Goal: Transaction & Acquisition: Purchase product/service

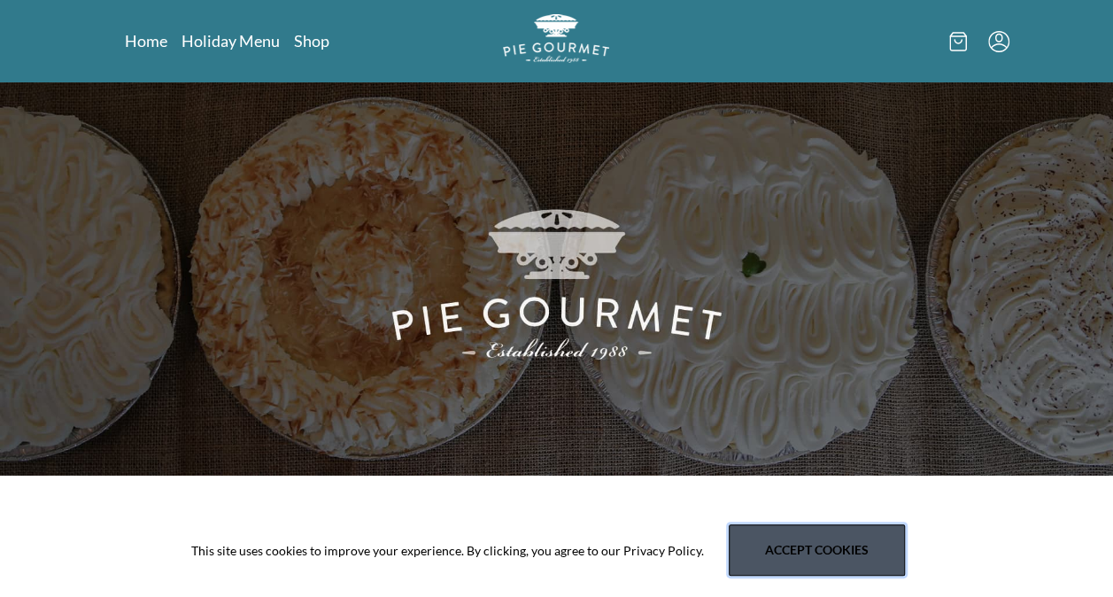
click at [824, 547] on button "Accept cookies" at bounding box center [817, 549] width 176 height 51
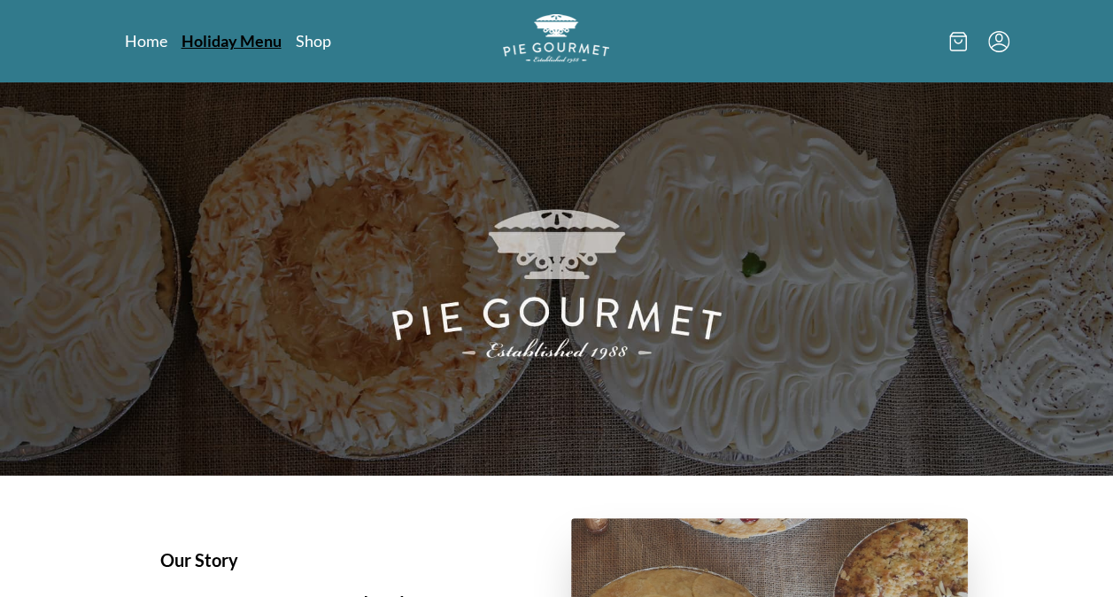
click at [261, 39] on link "Holiday Menu" at bounding box center [232, 40] width 100 height 21
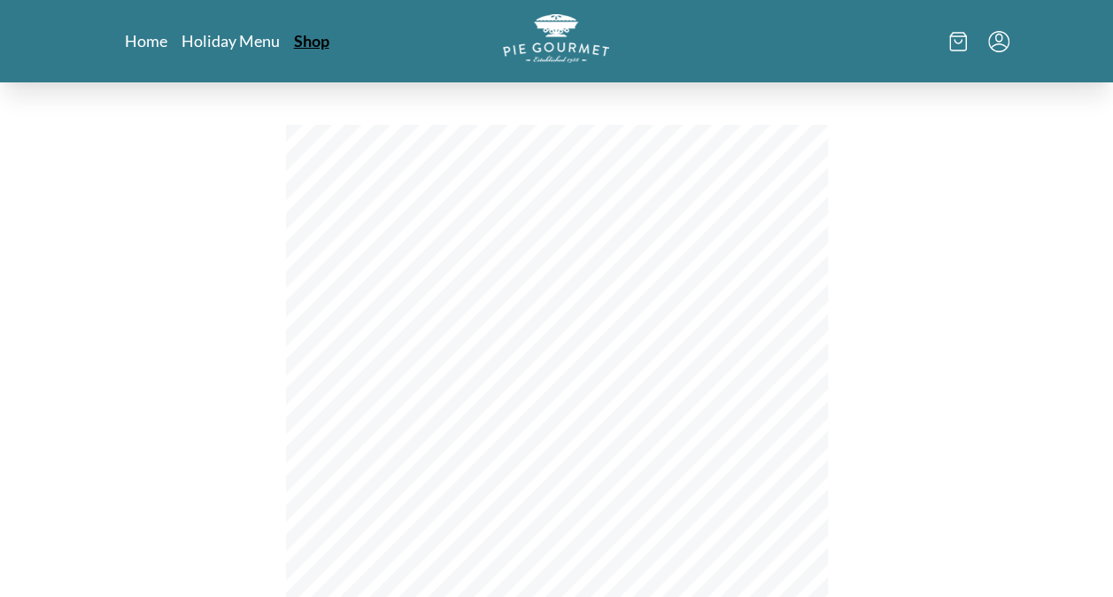
click at [321, 44] on link "Shop" at bounding box center [311, 40] width 35 height 21
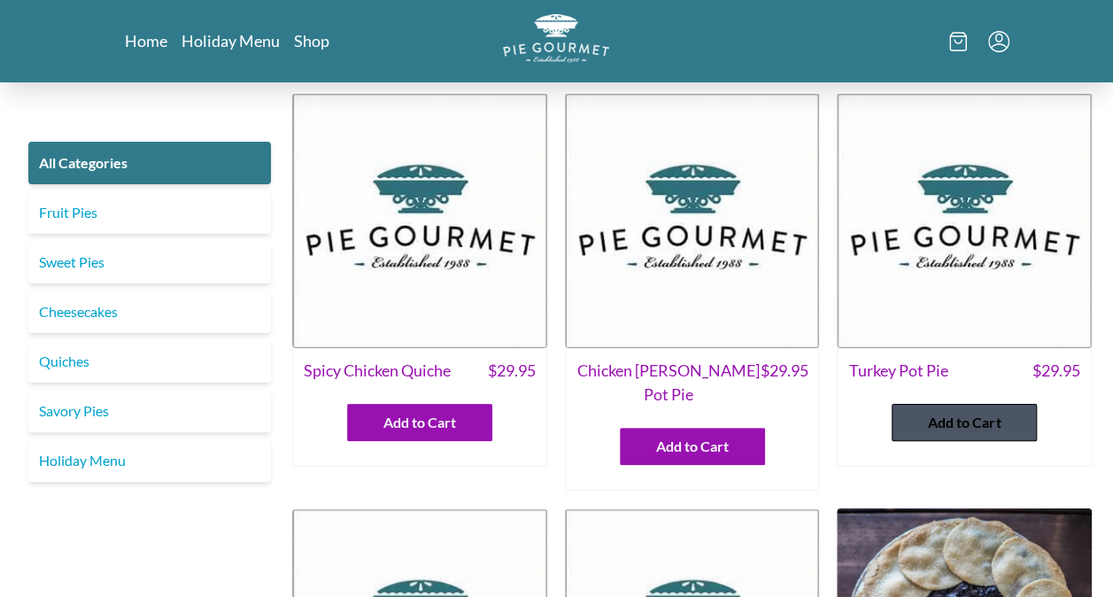
click at [997, 436] on button "Add to Cart" at bounding box center [964, 422] width 145 height 37
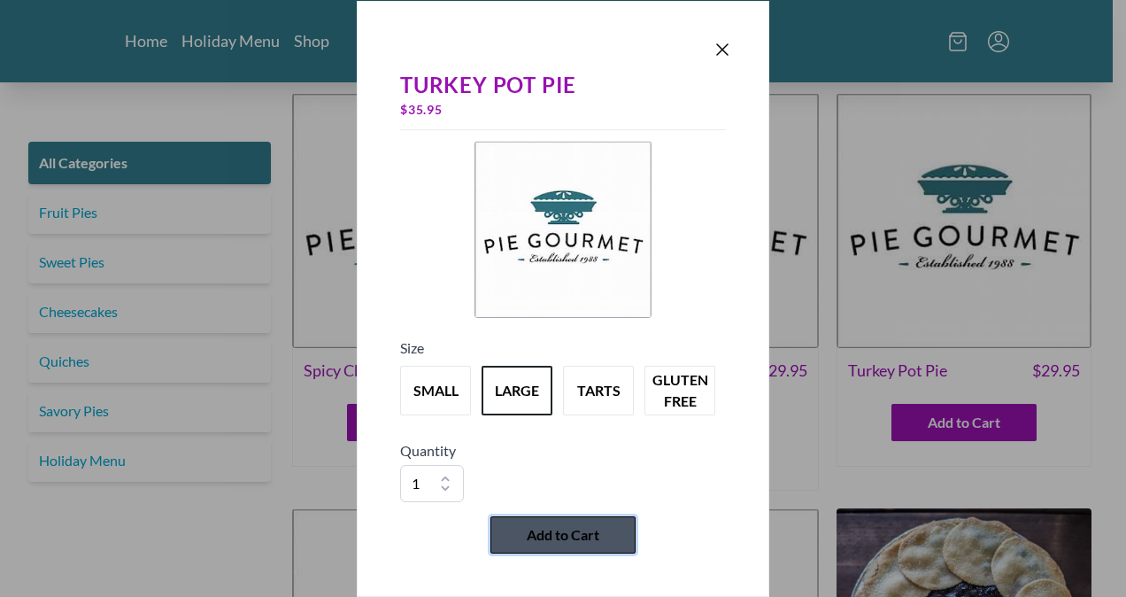
click at [603, 521] on button "Add to Cart" at bounding box center [563, 534] width 145 height 37
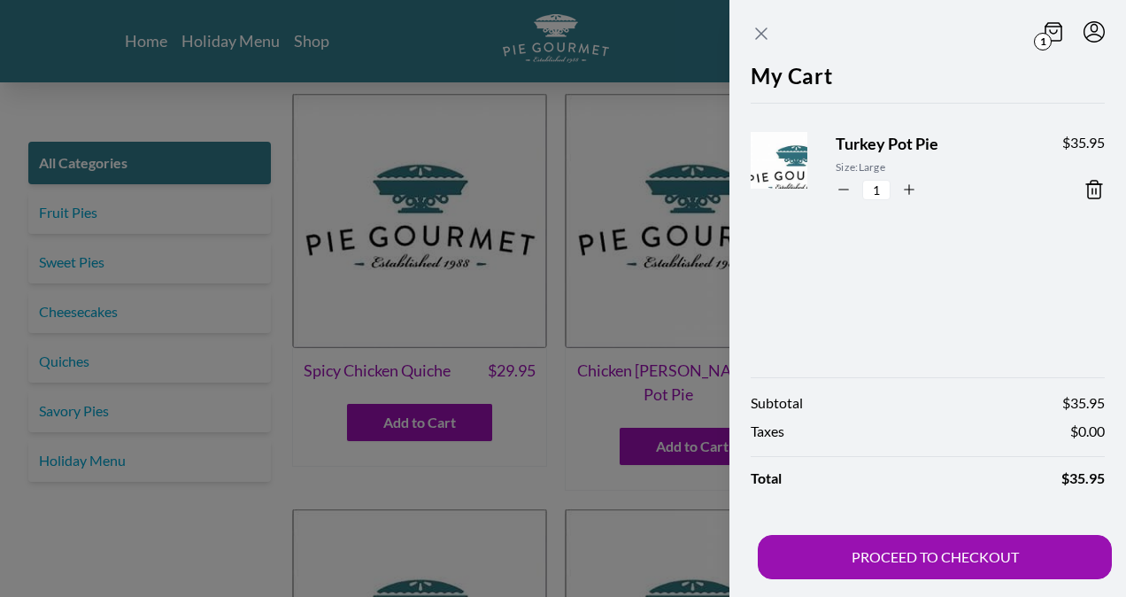
click at [762, 37] on icon "Close panel" at bounding box center [761, 33] width 21 height 21
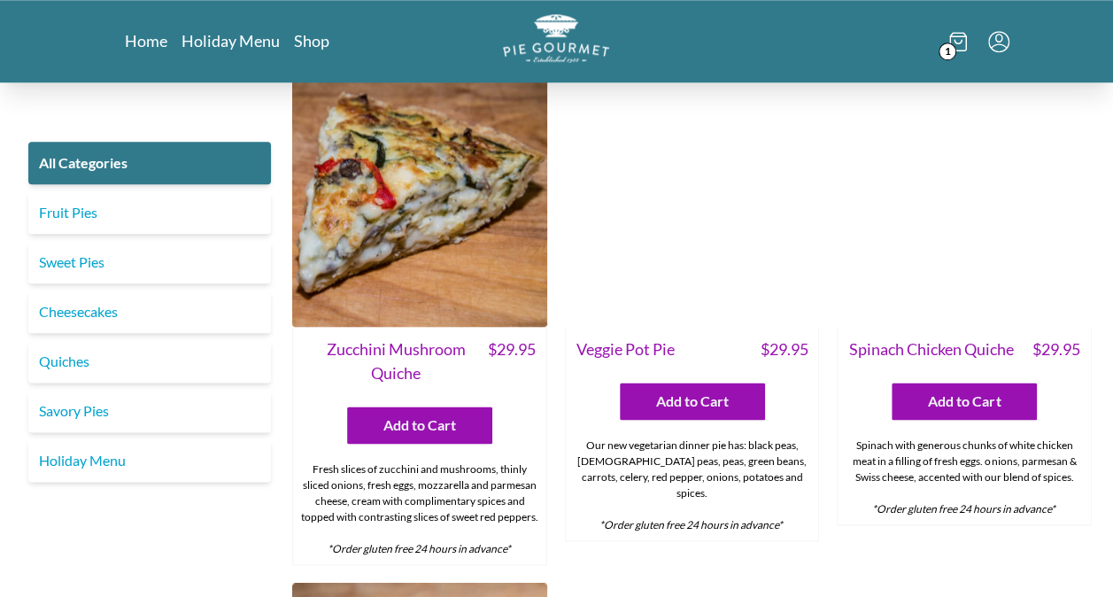
scroll to position [942, 0]
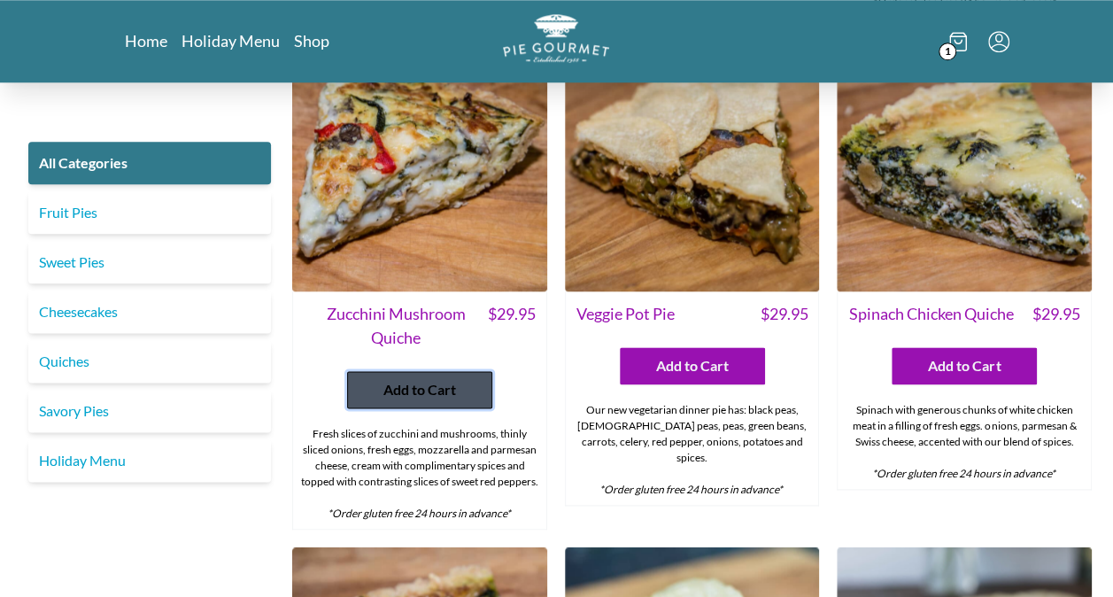
click at [445, 379] on span "Add to Cart" at bounding box center [419, 389] width 73 height 21
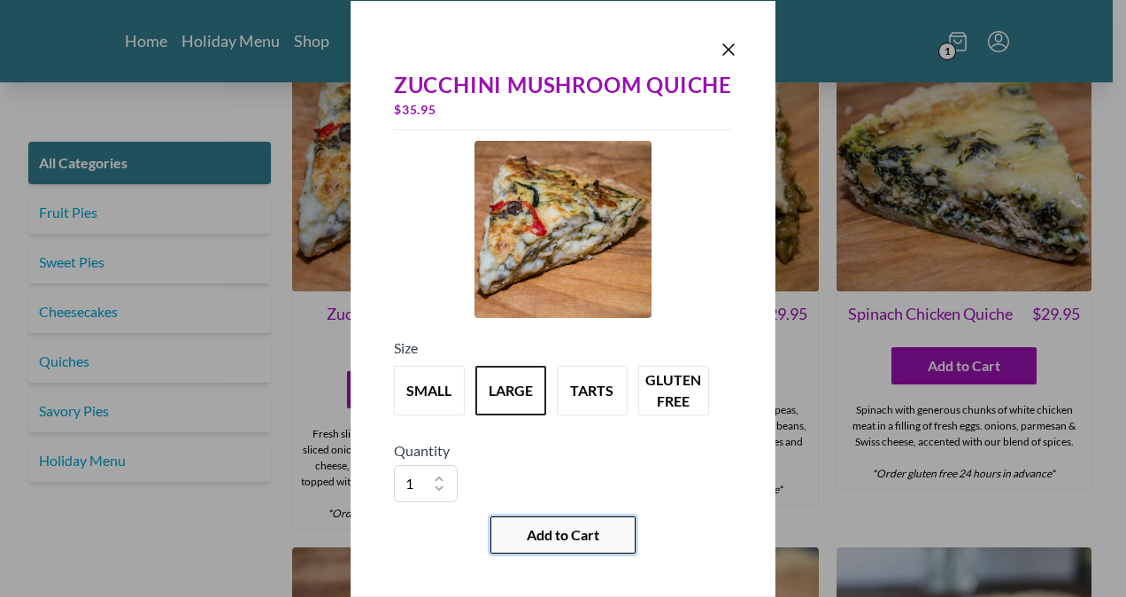
click at [574, 533] on span "Add to Cart" at bounding box center [563, 534] width 73 height 21
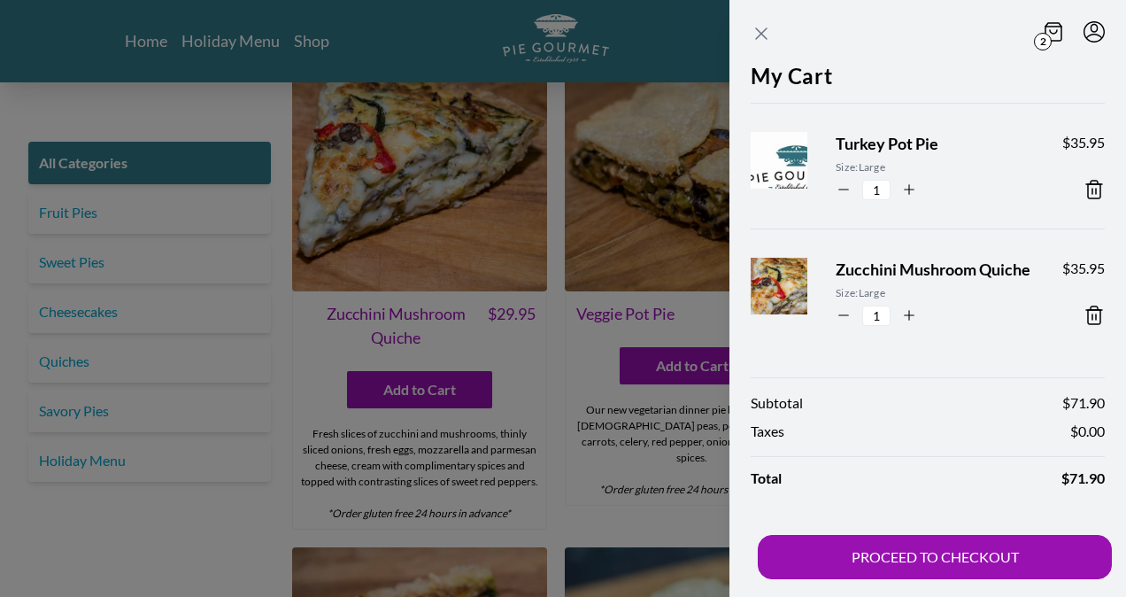
click at [763, 35] on icon "Close panel" at bounding box center [761, 33] width 11 height 11
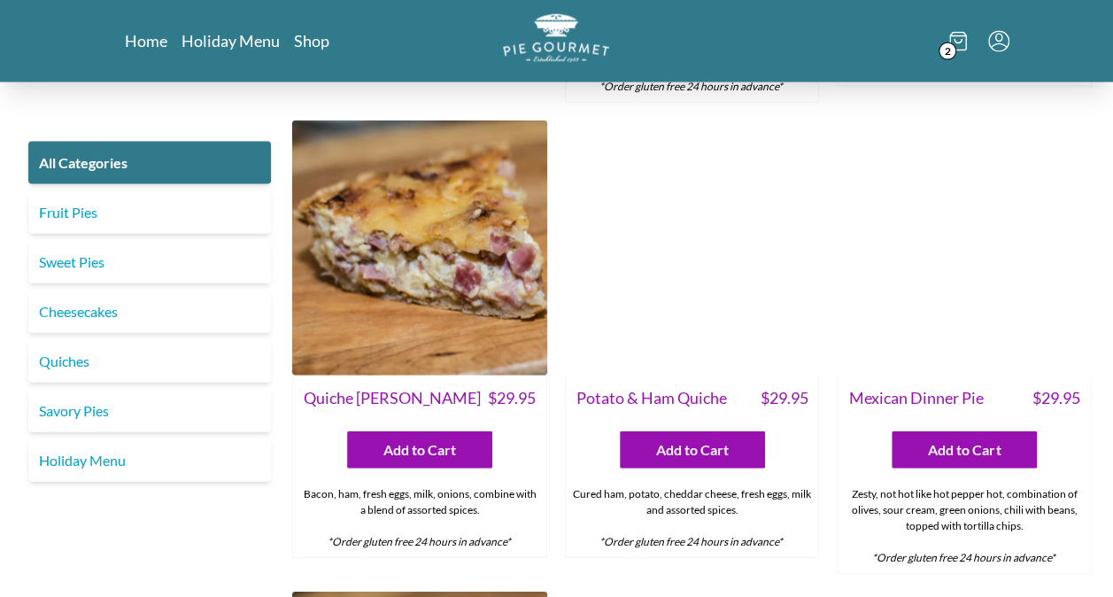
scroll to position [1914, 0]
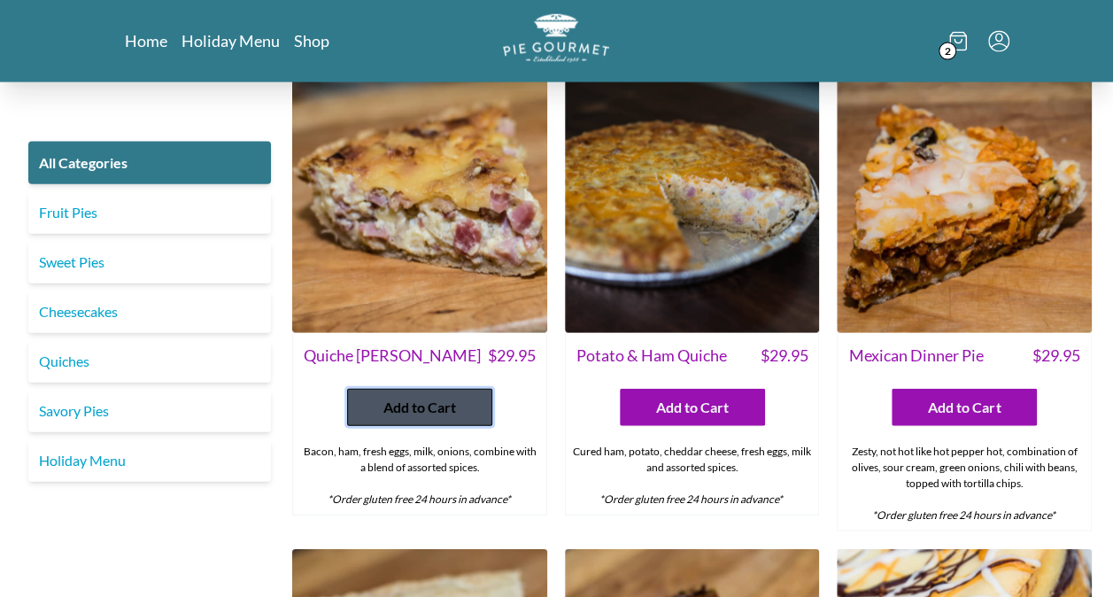
click at [436, 398] on span "Add to Cart" at bounding box center [419, 407] width 73 height 21
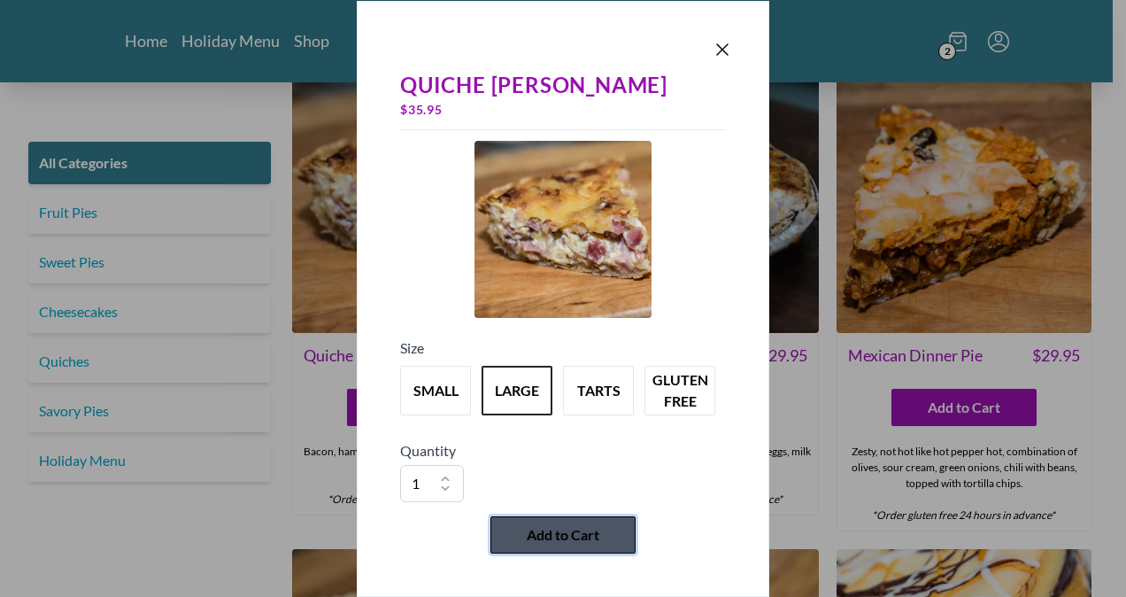
click at [623, 533] on button "Add to Cart" at bounding box center [563, 534] width 145 height 37
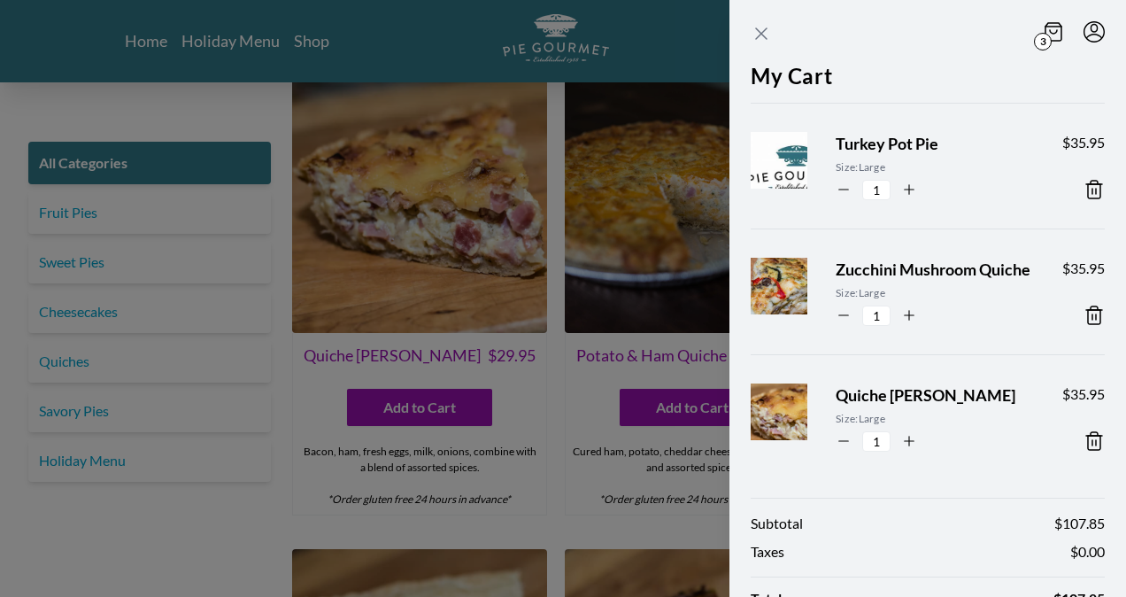
click at [755, 34] on icon "Close panel" at bounding box center [761, 33] width 21 height 21
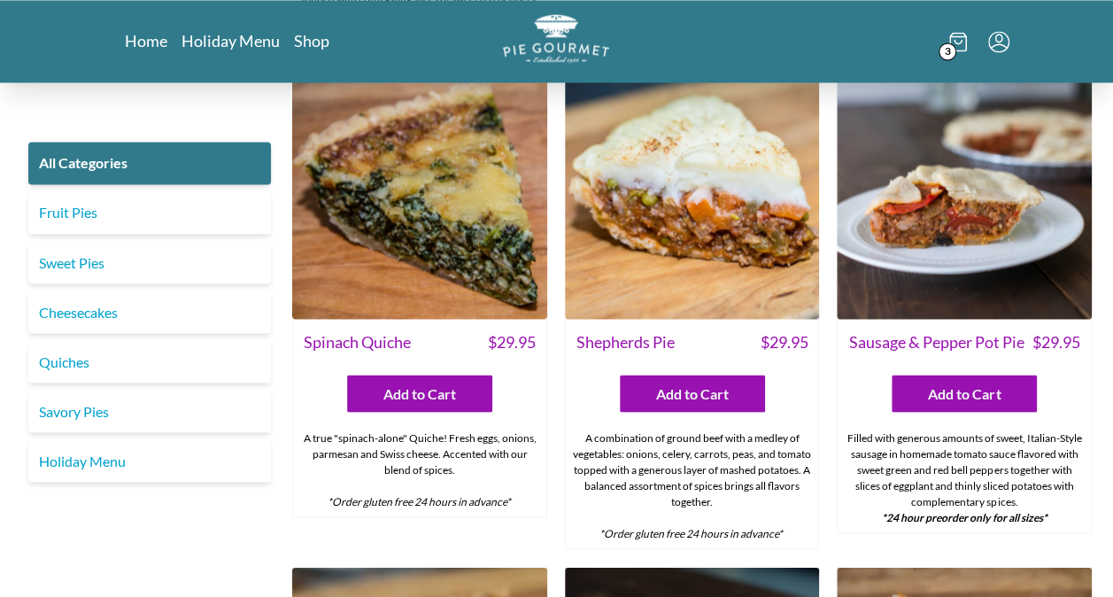
scroll to position [1404, 0]
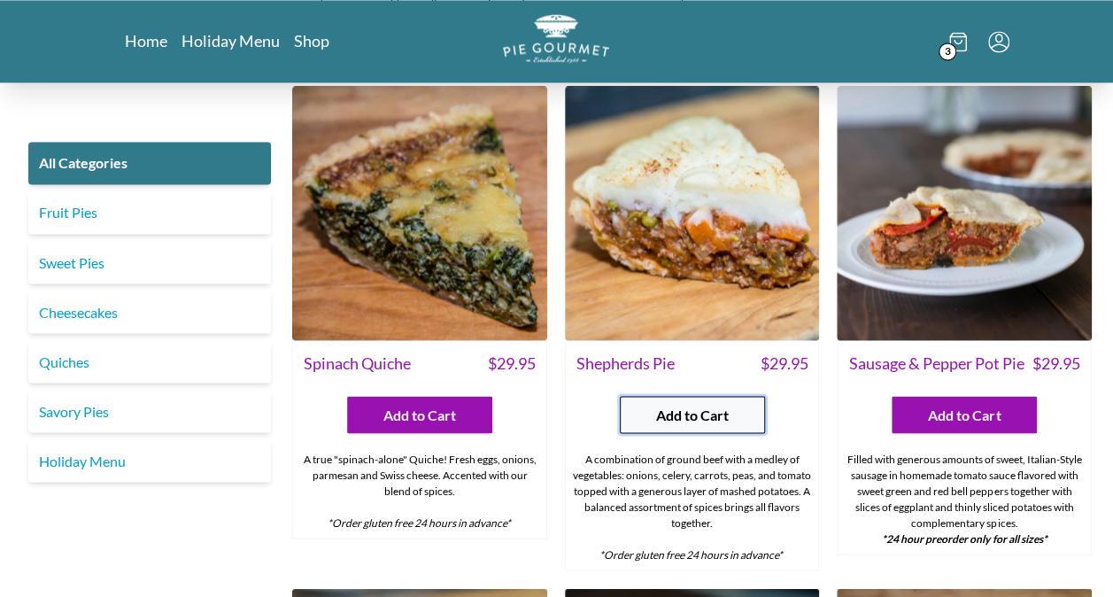
click at [641, 396] on button "Add to Cart" at bounding box center [692, 414] width 145 height 37
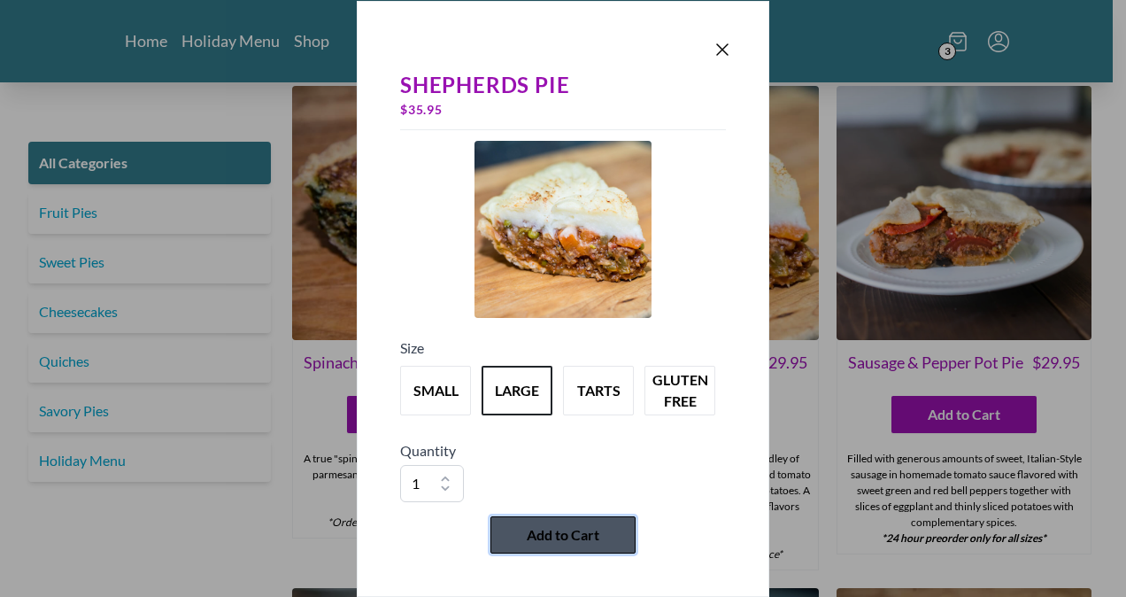
click at [561, 538] on span "Add to Cart" at bounding box center [563, 534] width 73 height 21
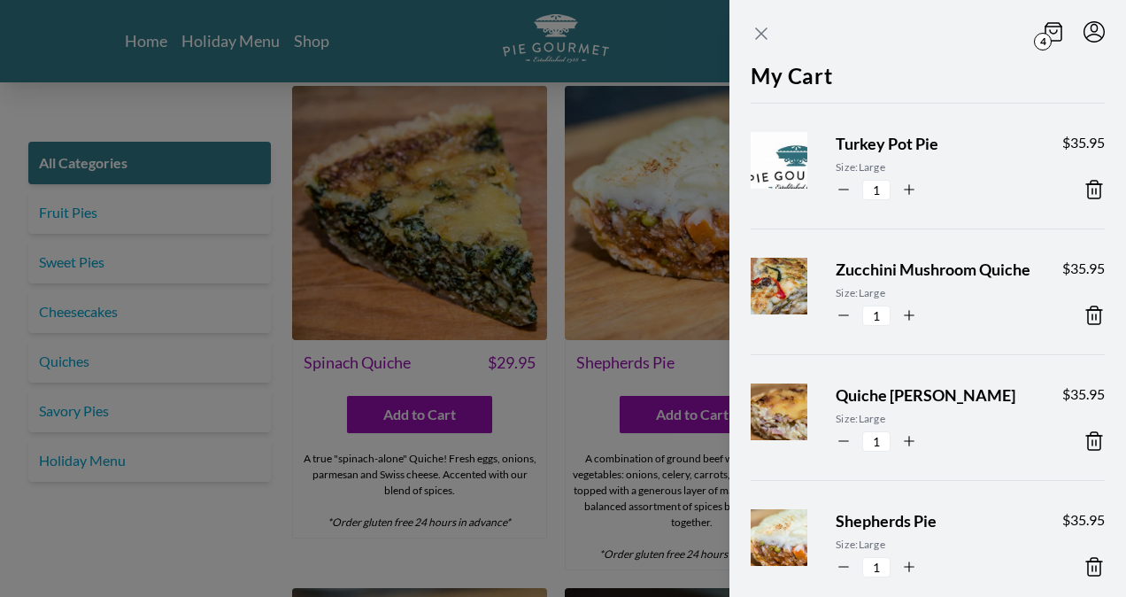
click at [755, 26] on icon "Close panel" at bounding box center [761, 33] width 21 height 21
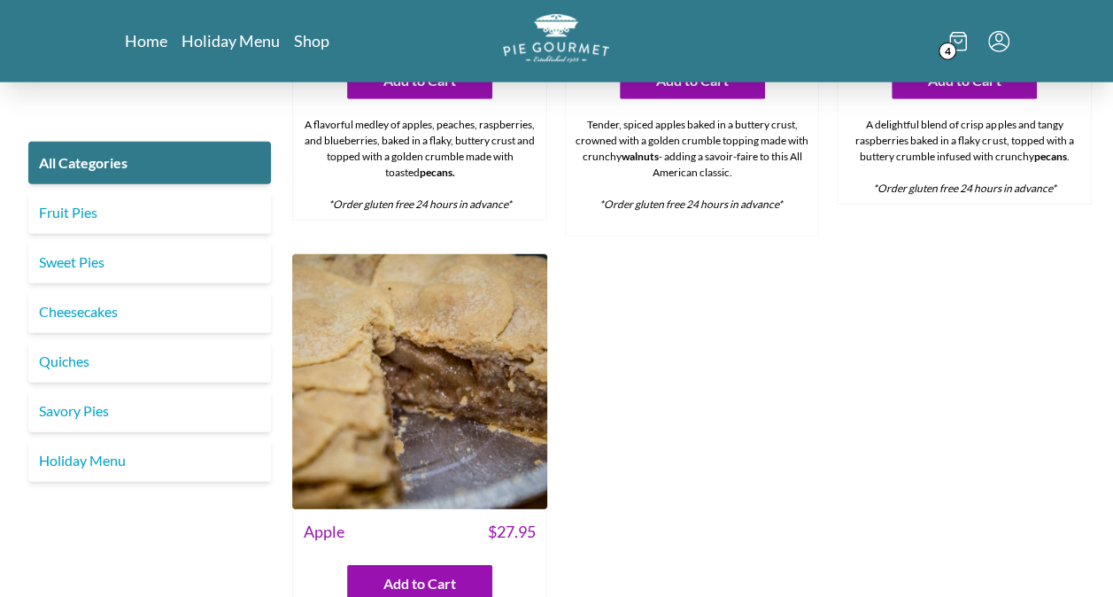
scroll to position [5742, 0]
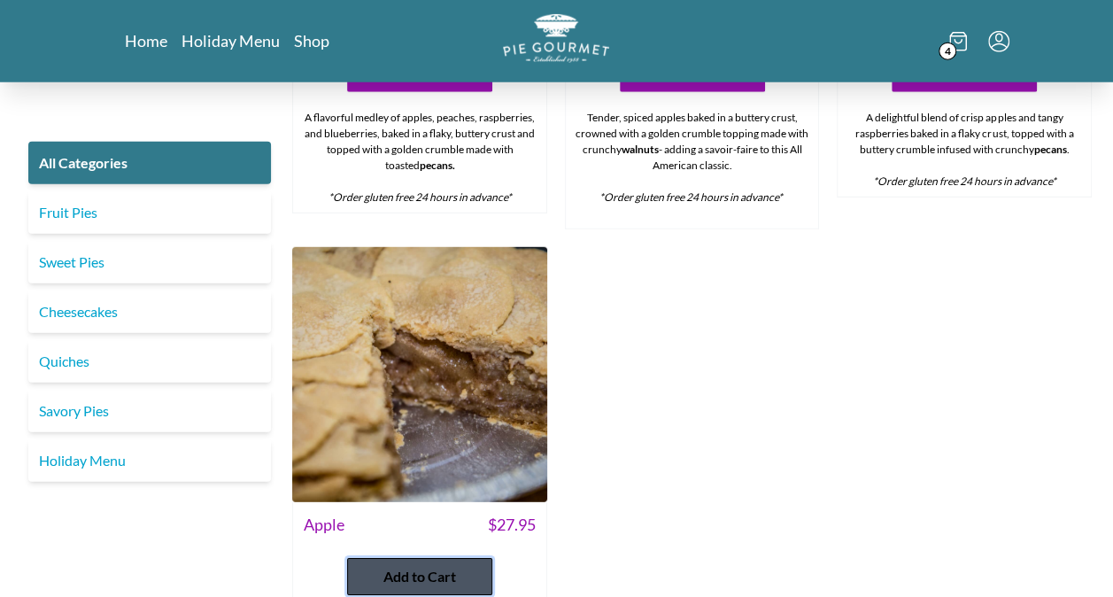
click at [400, 566] on span "Add to Cart" at bounding box center [419, 576] width 73 height 21
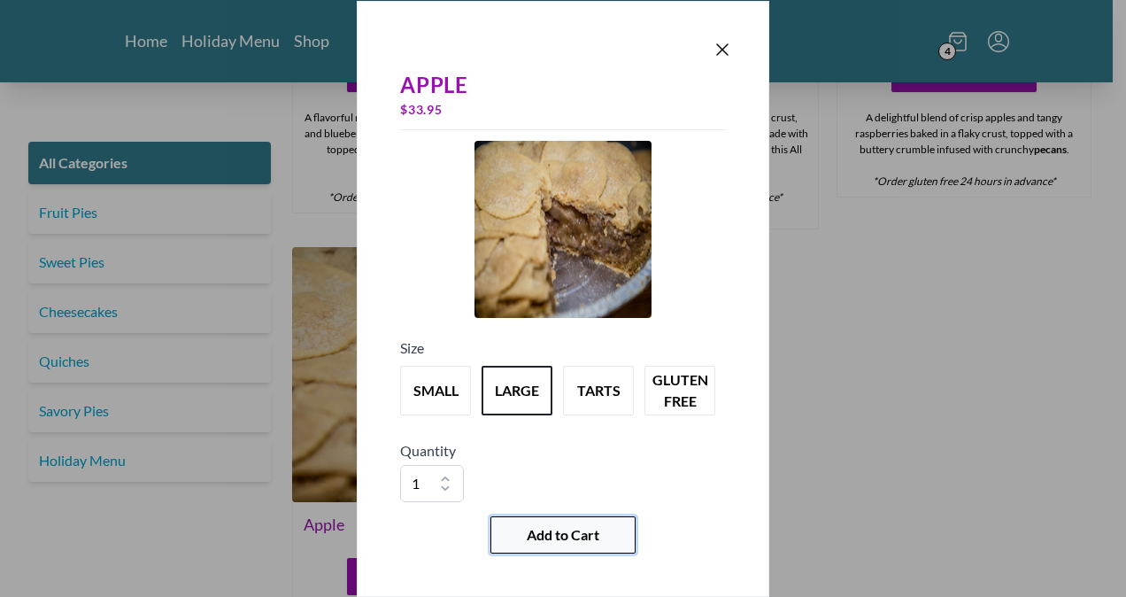
click at [593, 520] on button "Add to Cart" at bounding box center [563, 534] width 145 height 37
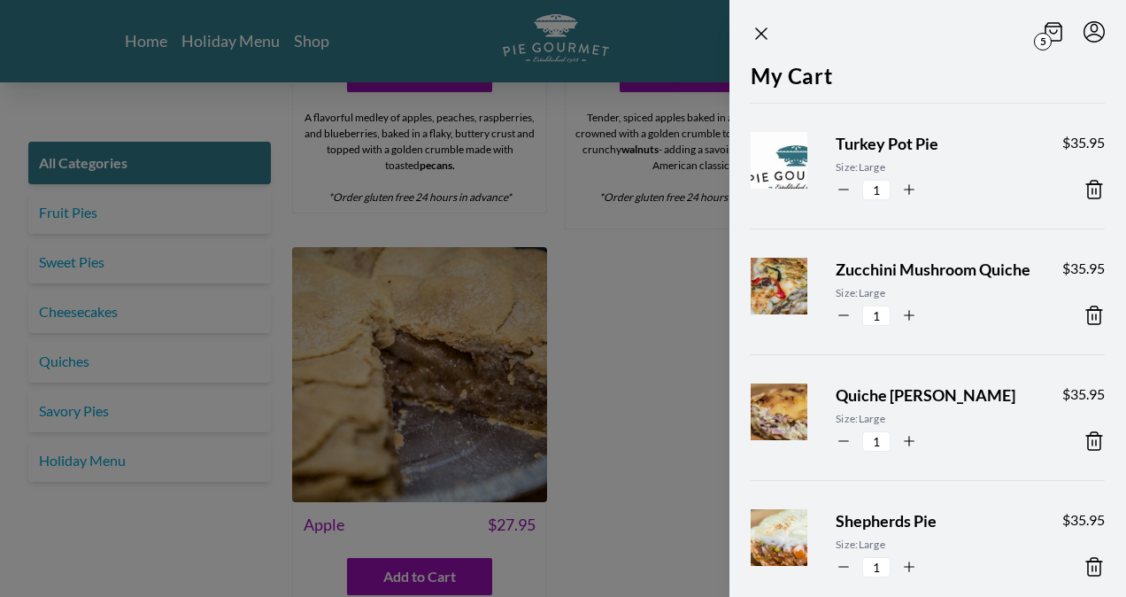
click at [696, 275] on section "5 My Cart Turkey Pot Pie Size: Large 1 $ 35.95 Zucchini Mushroom Quiche Size: L…" at bounding box center [899, 298] width 453 height 597
click at [766, 34] on icon "Close panel" at bounding box center [761, 33] width 21 height 21
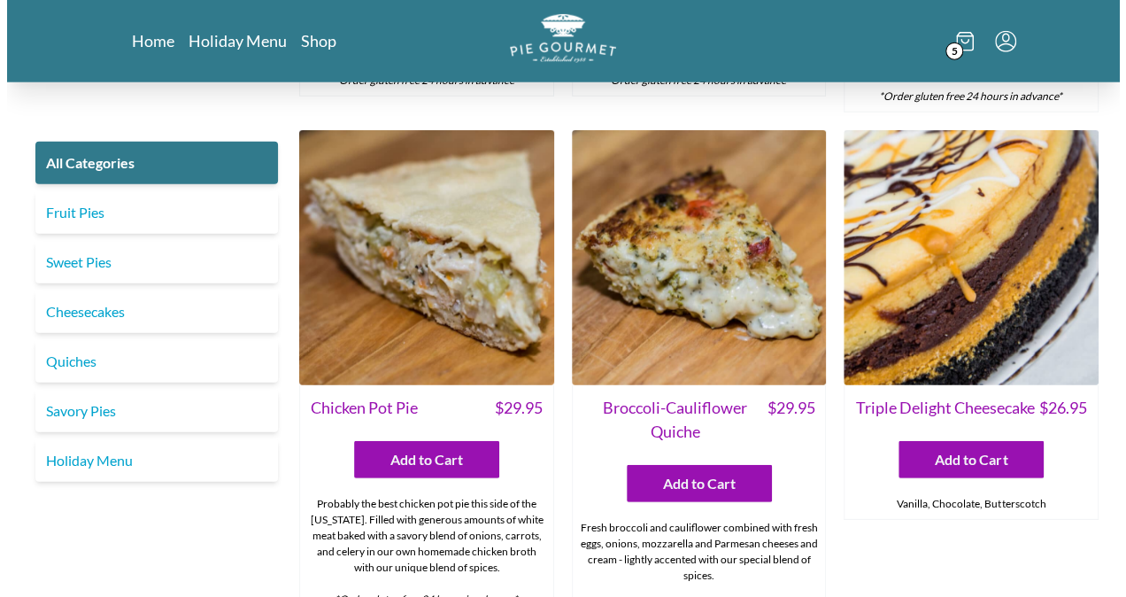
scroll to position [2283, 0]
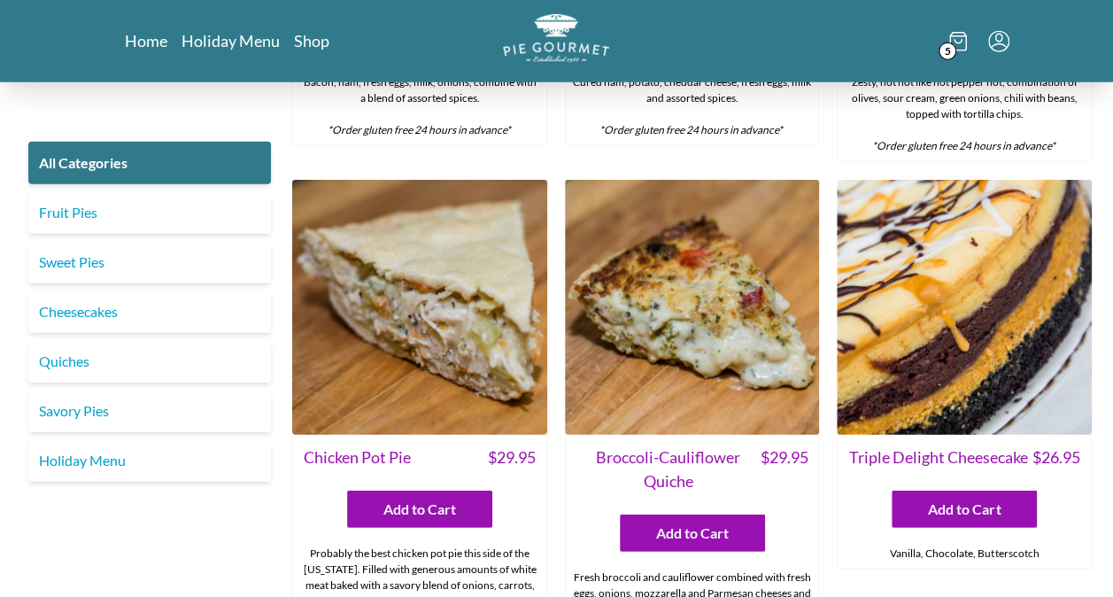
click at [949, 51] on span "5" at bounding box center [948, 52] width 18 height 18
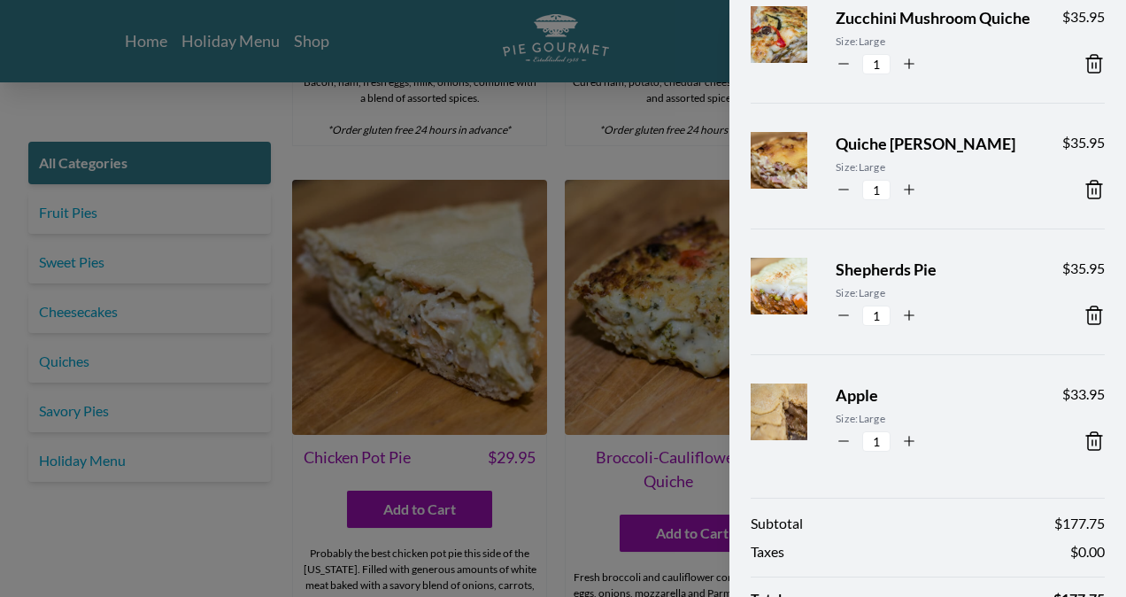
scroll to position [393, 0]
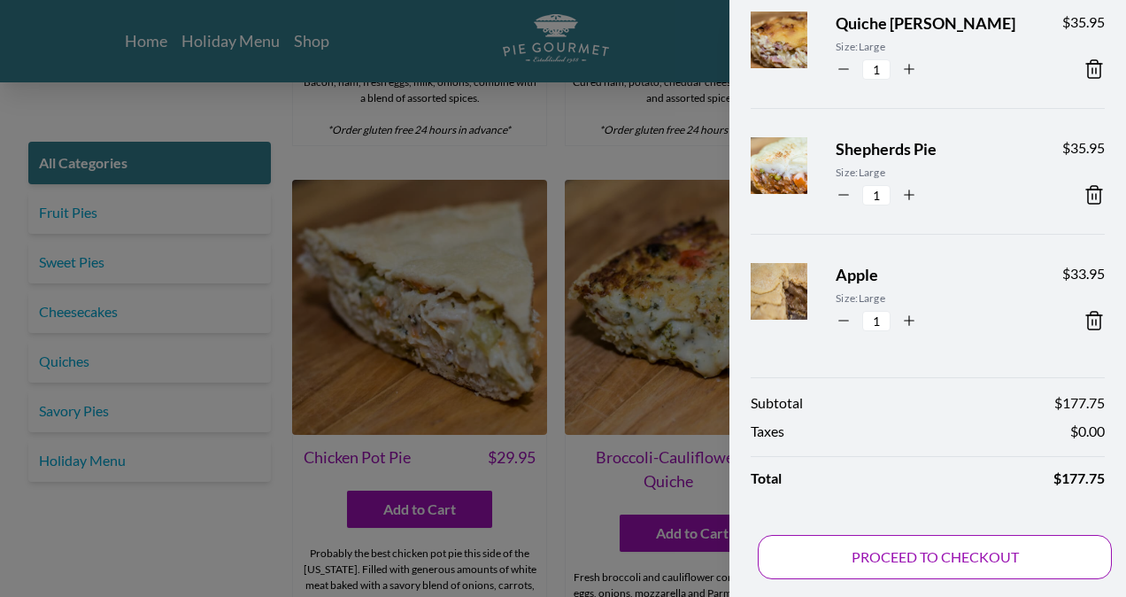
click at [931, 551] on button "PROCEED TO CHECKOUT" at bounding box center [935, 557] width 354 height 44
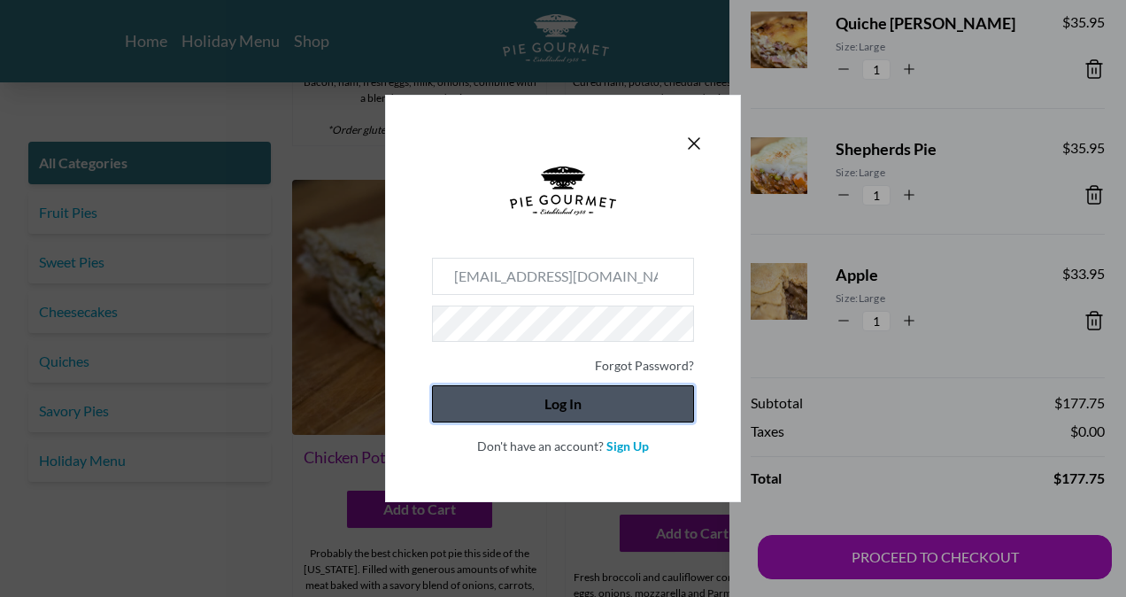
click at [509, 409] on button "Log In" at bounding box center [563, 403] width 262 height 37
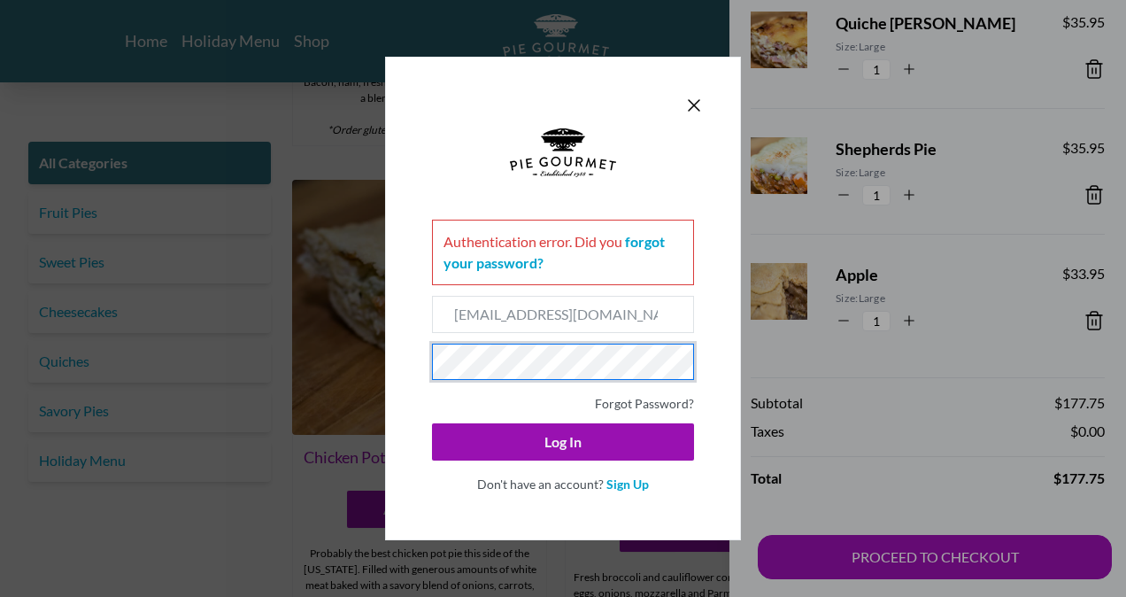
click at [230, 383] on div "Authentication error . Did you forgot your password? robinelizabethwright@gmail…" at bounding box center [563, 298] width 1126 height 597
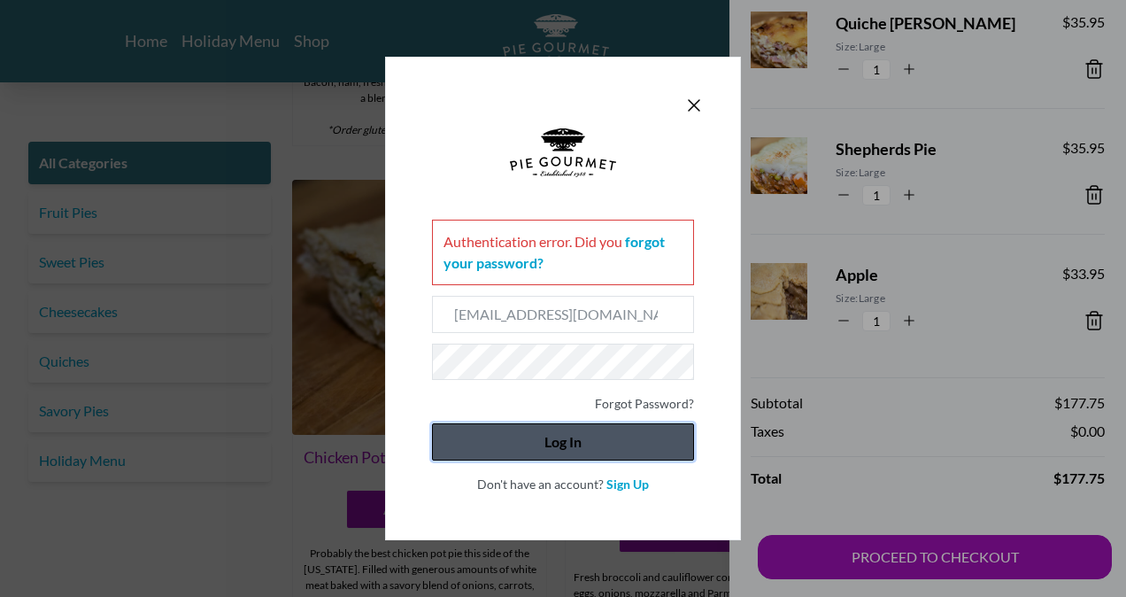
click at [564, 455] on button "Log In" at bounding box center [563, 441] width 262 height 37
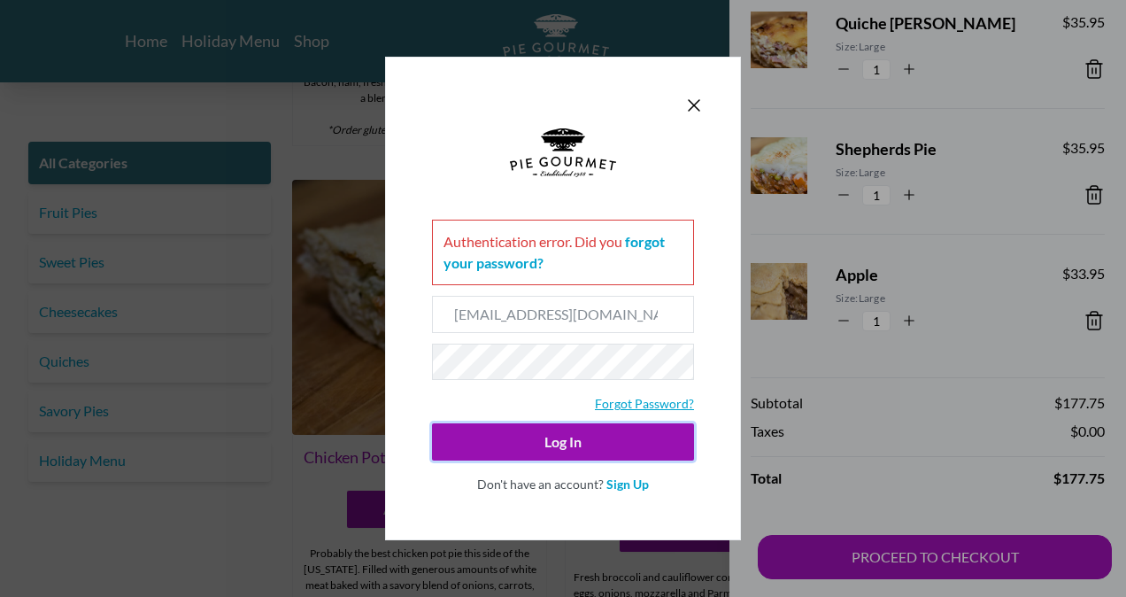
click at [638, 401] on link "Forgot Password?" at bounding box center [644, 403] width 99 height 15
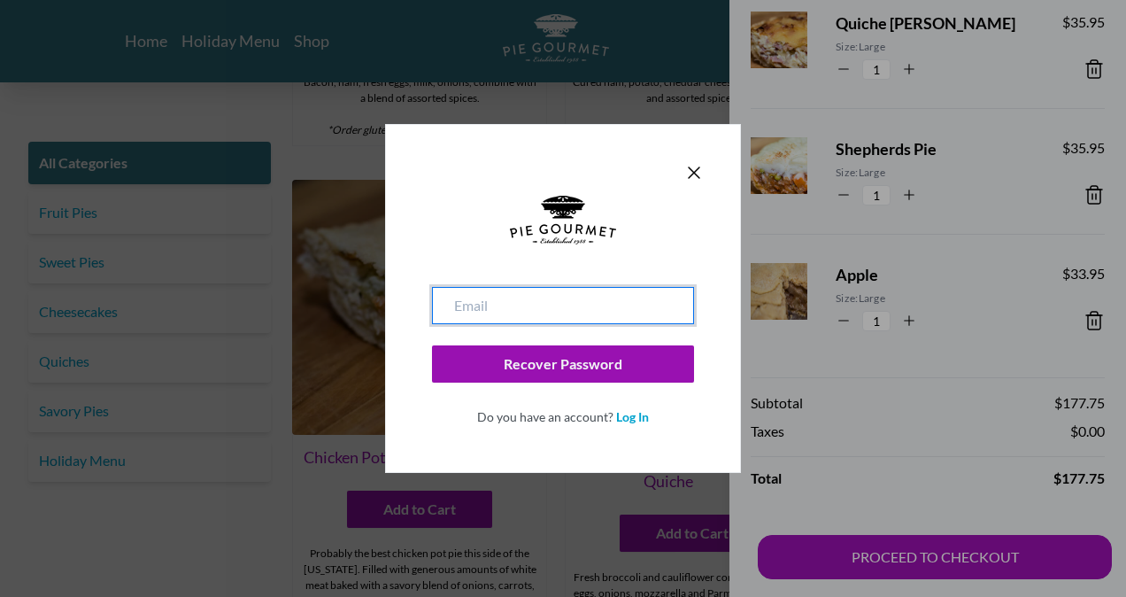
click at [517, 306] on input "email" at bounding box center [563, 305] width 262 height 37
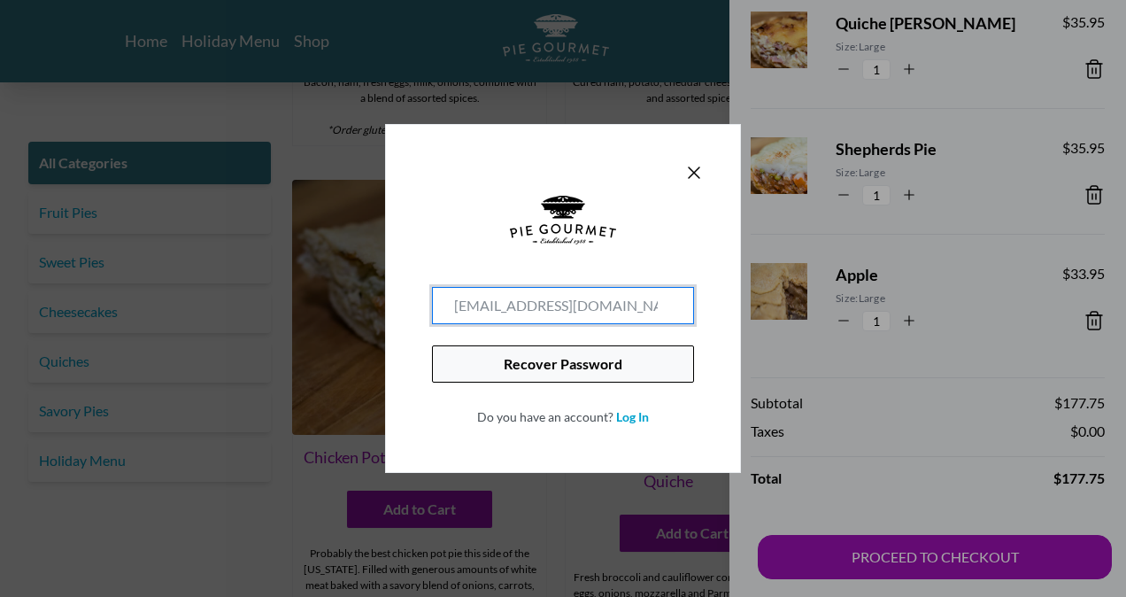
type input "robinelizabethwright@gmail.com"
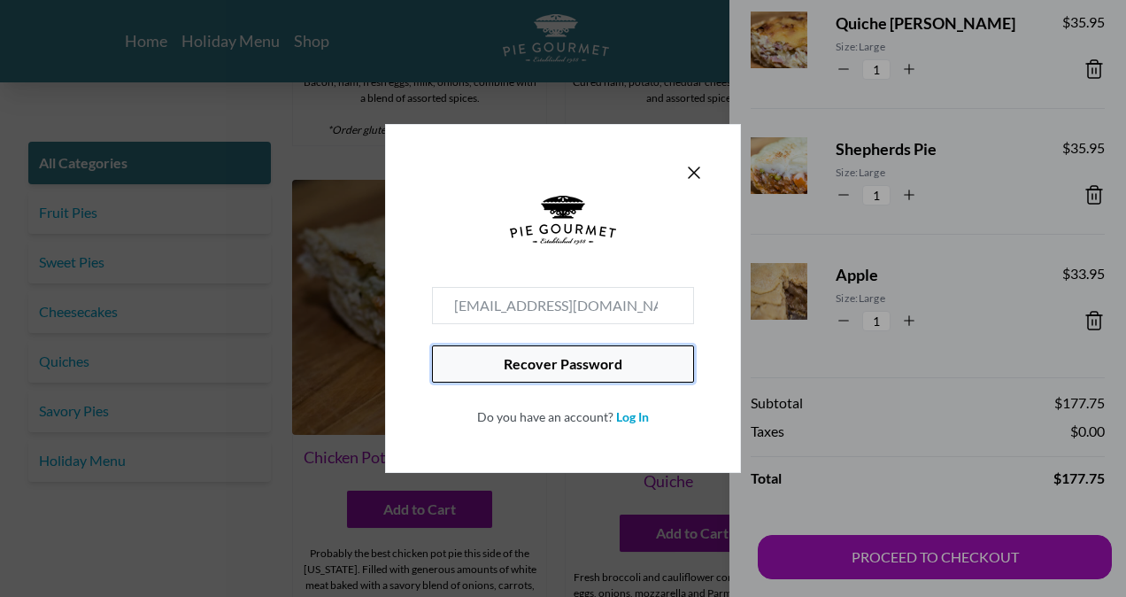
click at [528, 365] on button "Recover Password" at bounding box center [563, 363] width 262 height 37
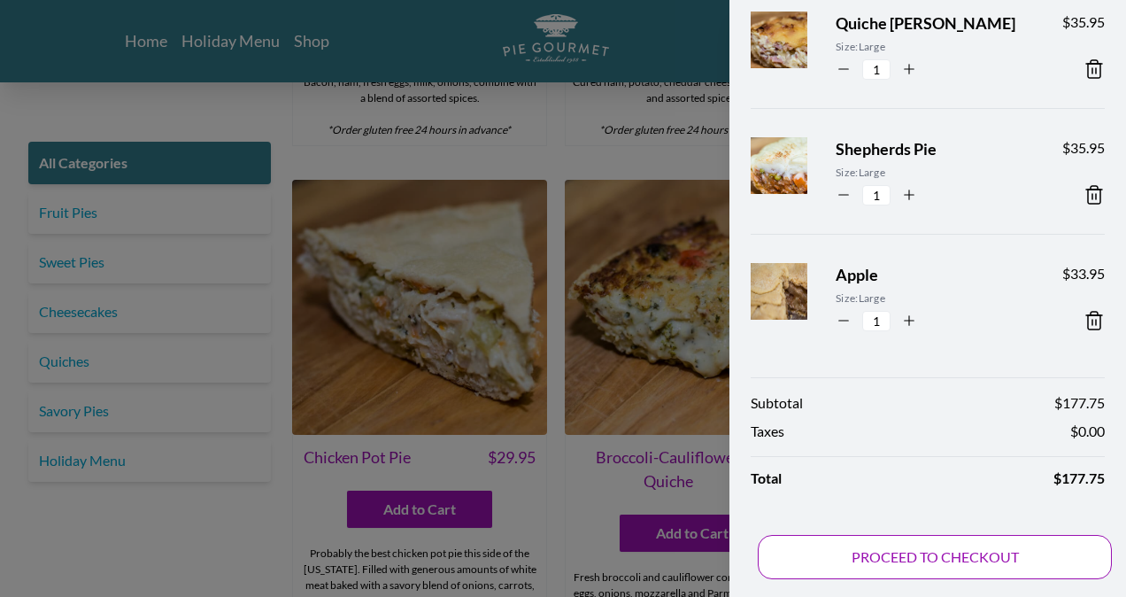
click at [845, 552] on button "PROCEED TO CHECKOUT" at bounding box center [935, 557] width 354 height 44
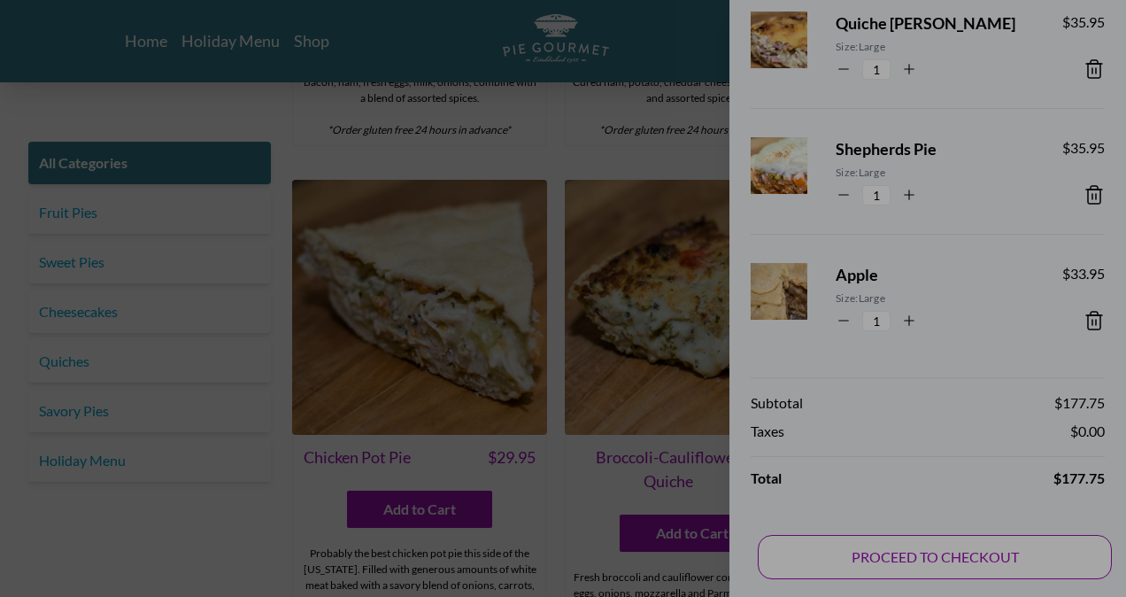
type input "robinelizabethwright@gmail.com"
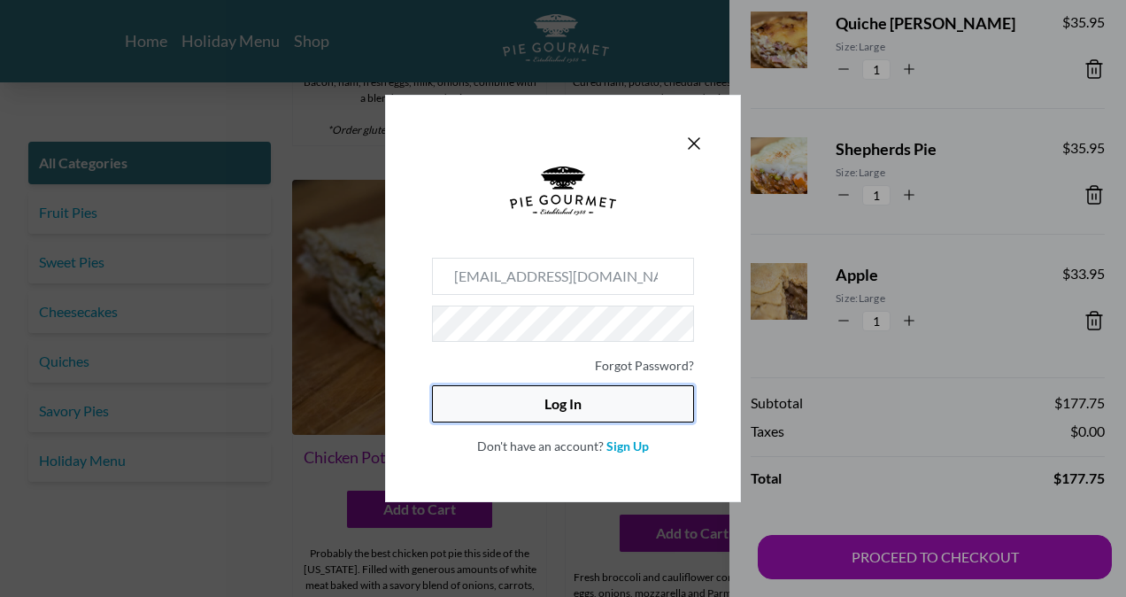
click at [555, 406] on button "Log In" at bounding box center [563, 403] width 262 height 37
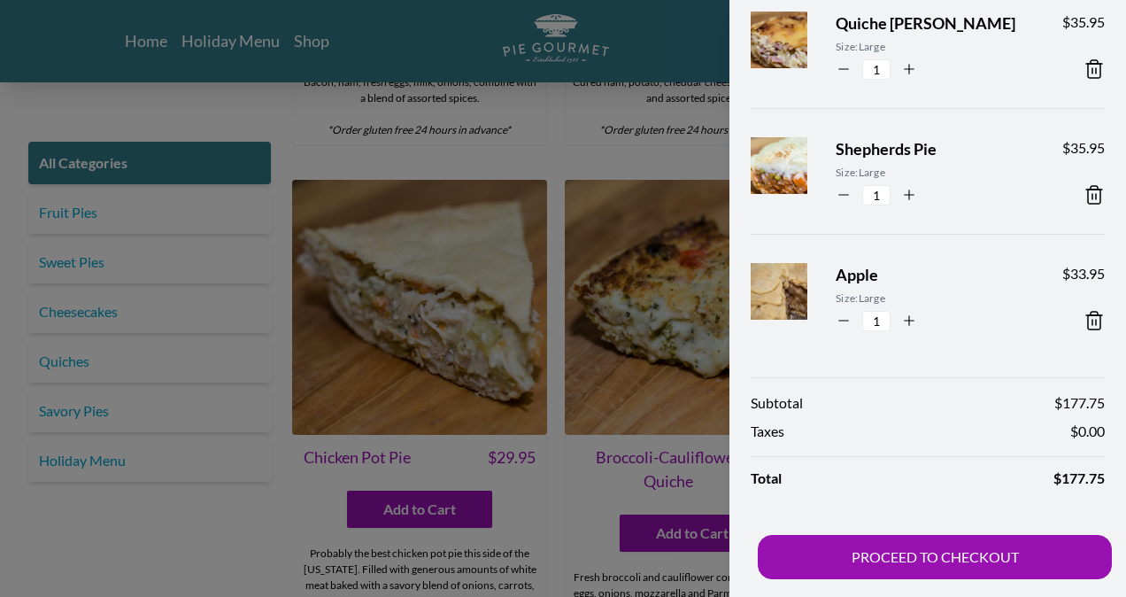
click at [287, 487] on div at bounding box center [563, 298] width 1126 height 597
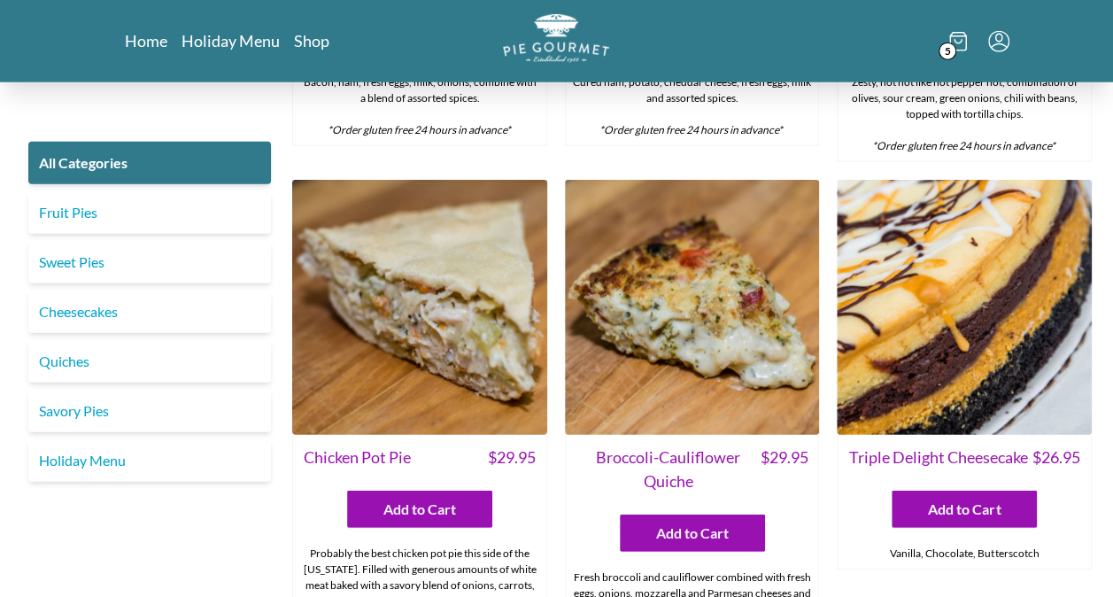
click at [1002, 31] on icon "Menu" at bounding box center [998, 41] width 21 height 21
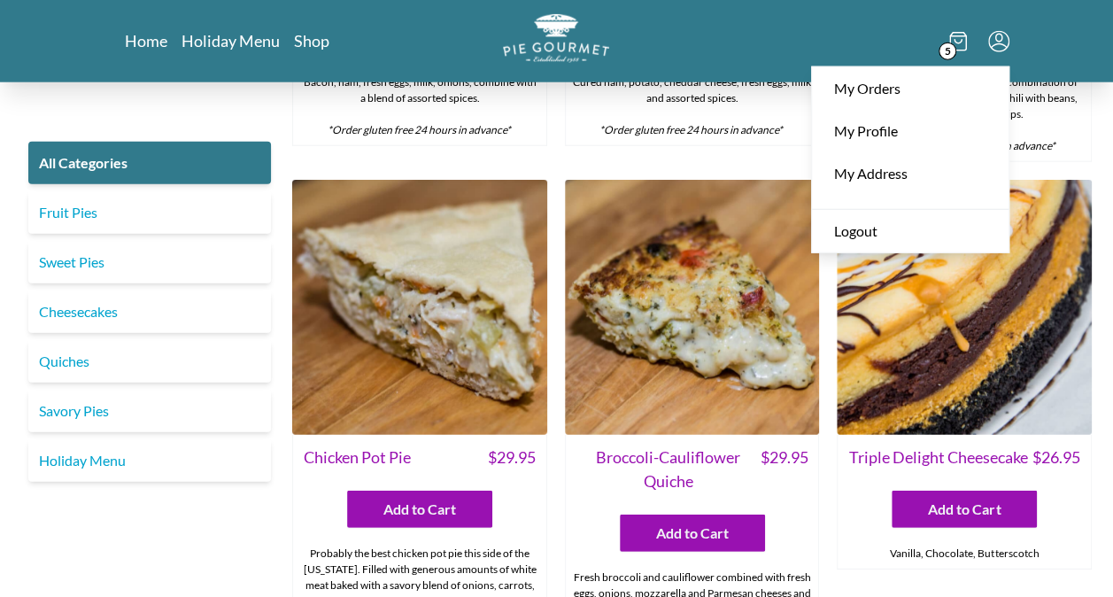
click at [947, 55] on span "5" at bounding box center [948, 52] width 18 height 18
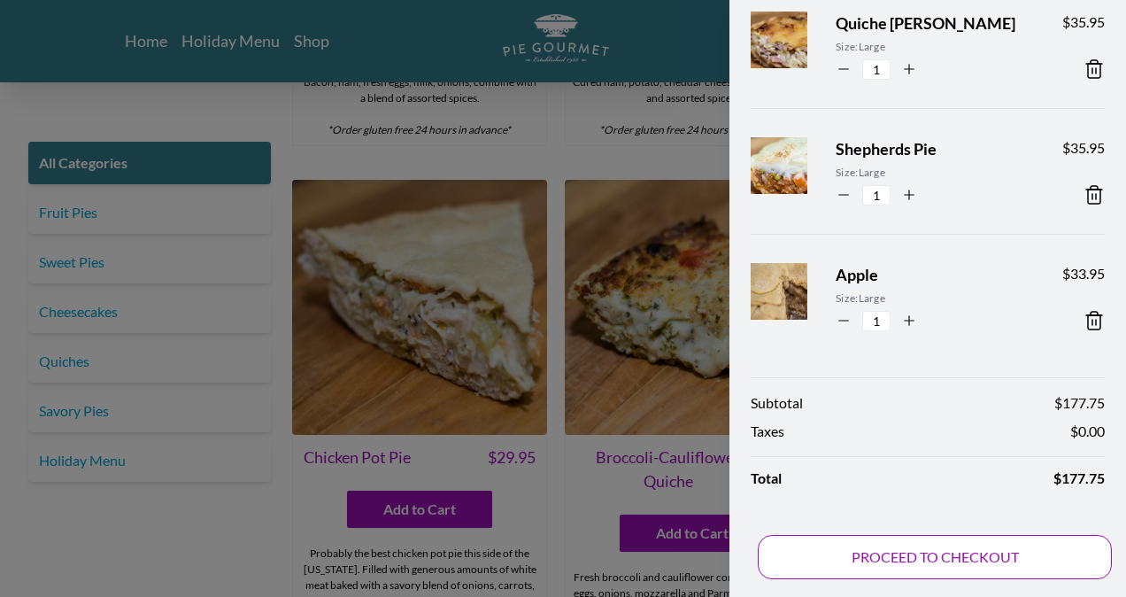
click at [878, 559] on button "PROCEED TO CHECKOUT" at bounding box center [935, 557] width 354 height 44
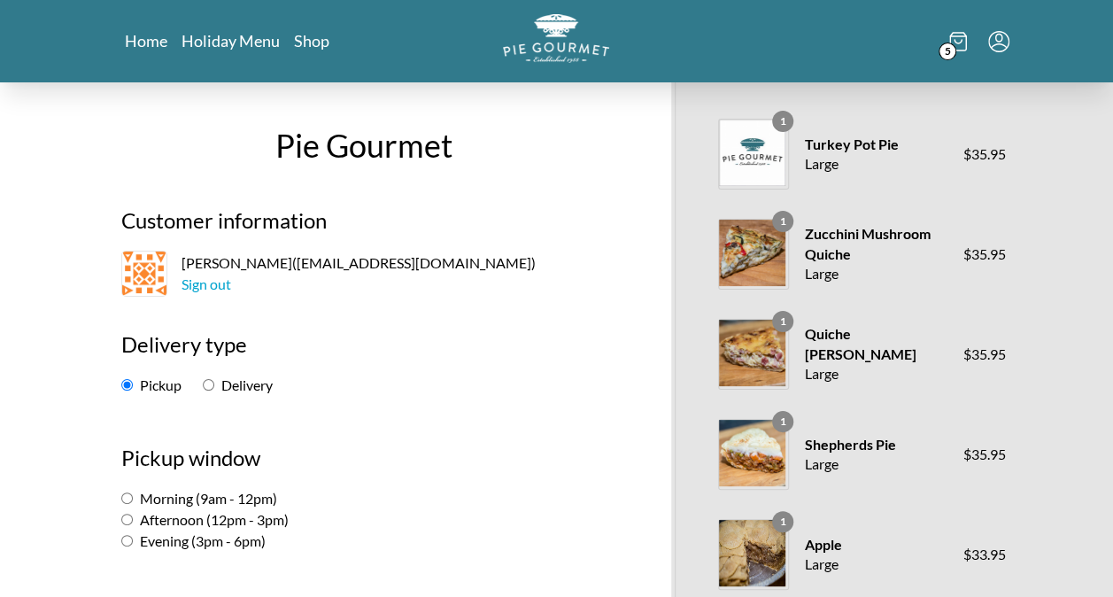
click at [248, 390] on label "Delivery" at bounding box center [238, 384] width 70 height 17
click at [214, 390] on input "Delivery" at bounding box center [209, 385] width 12 height 12
radio input "true"
select select "-1"
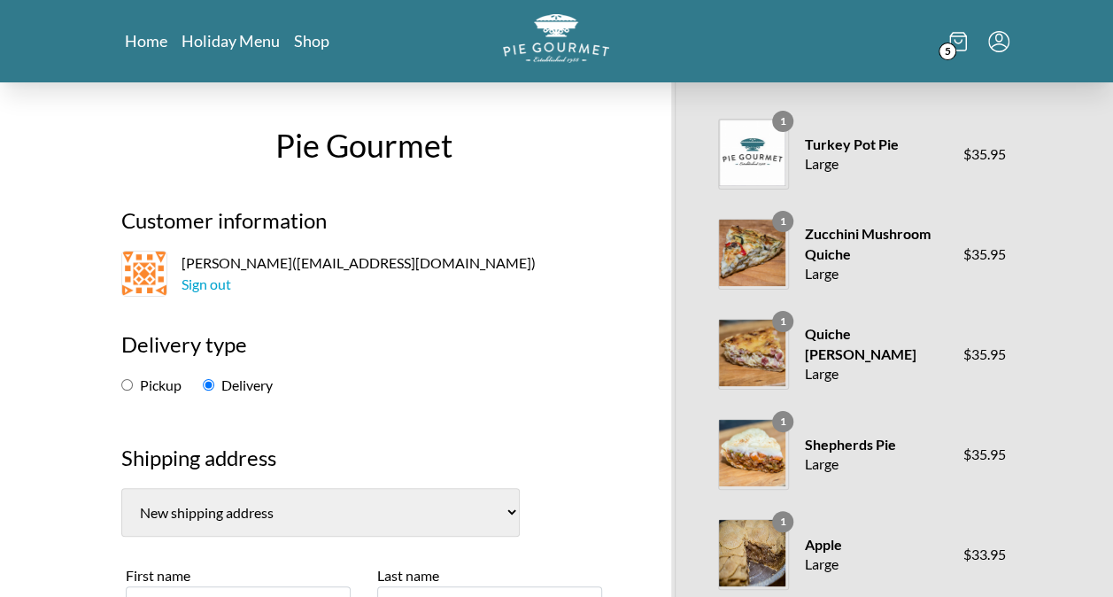
click at [197, 514] on select "Helen Cleary, 10 Woodhill Rd Louisville (US) Natalie O’Dell, 212 Maury Street L…" at bounding box center [320, 512] width 398 height 49
click at [179, 565] on div "First name" at bounding box center [238, 601] width 225 height 73
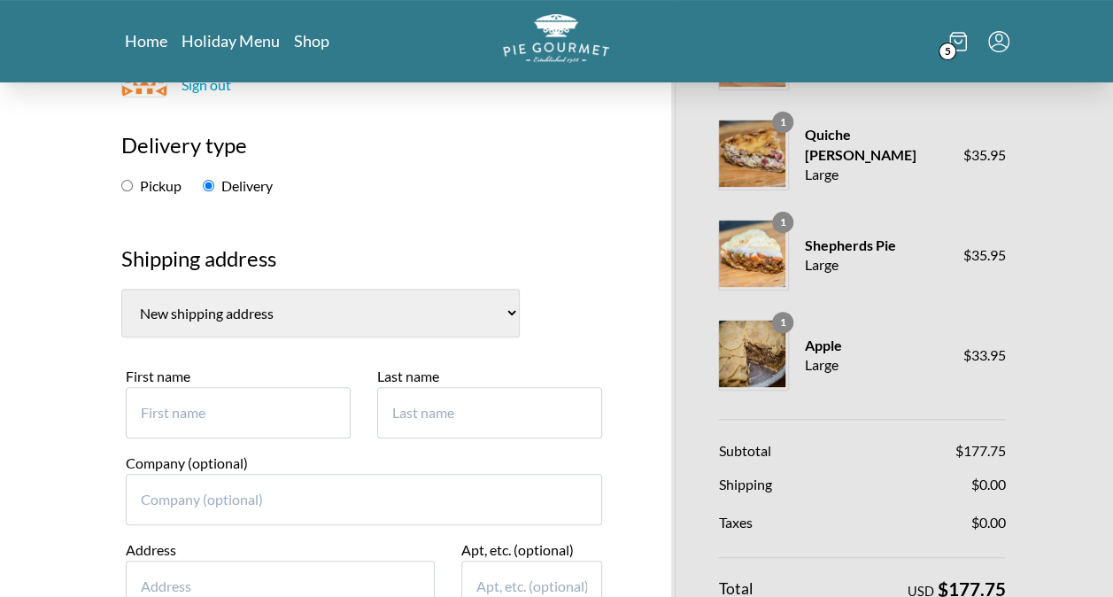
scroll to position [243, 0]
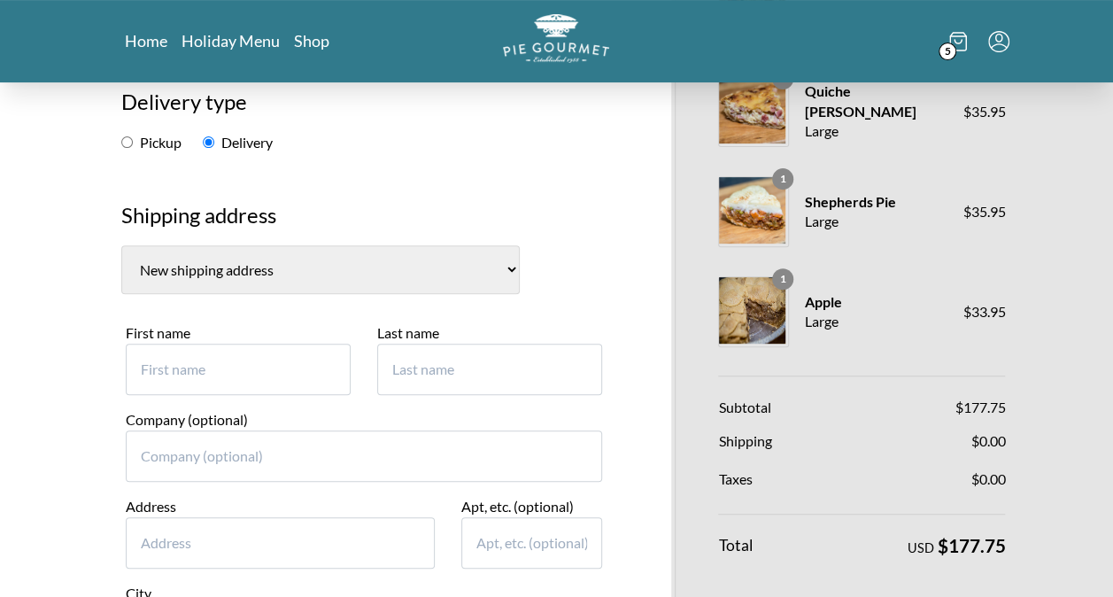
click at [267, 367] on input "First name" at bounding box center [238, 369] width 225 height 51
type input "2111 South Lynn St."
drag, startPoint x: 267, startPoint y: 367, endPoint x: 122, endPoint y: 381, distance: 145.9
click at [122, 381] on div "First name 2111 South Lynn St." at bounding box center [237, 365] width 251 height 87
type input "Cameron and Allie"
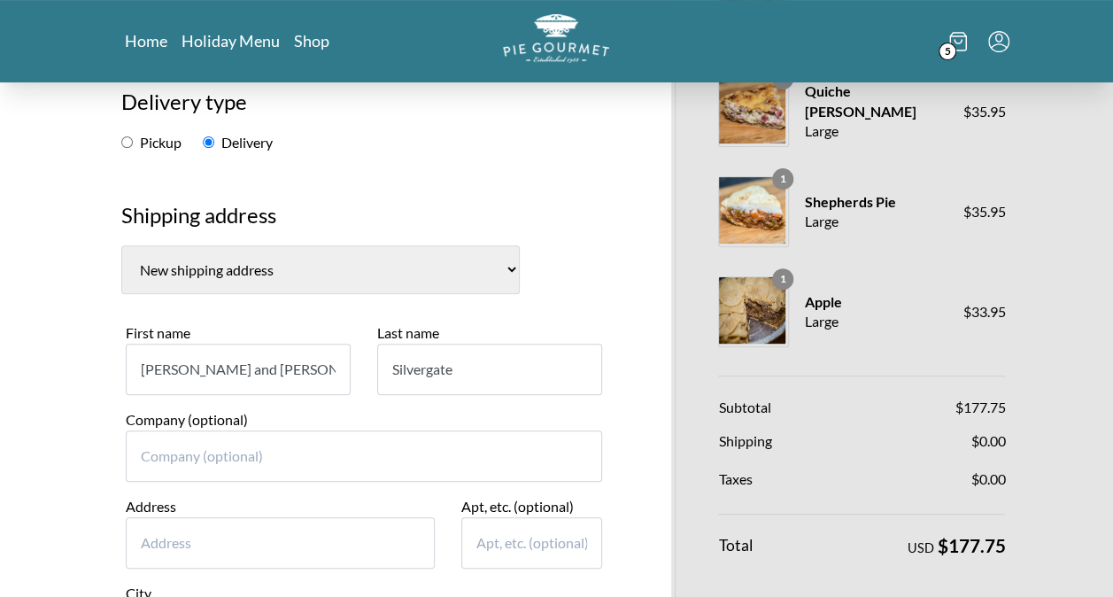
type input "Silvergate"
paste input "2111 South Lynn St."
type input "2111 South Lynn St."
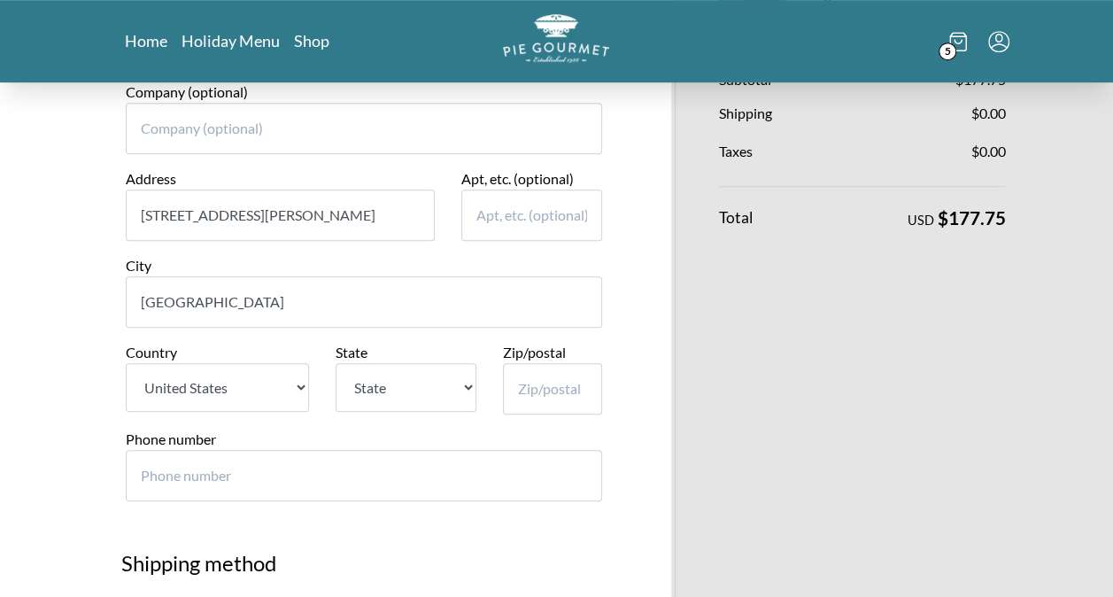
type input "Arlington"
select select "VA"
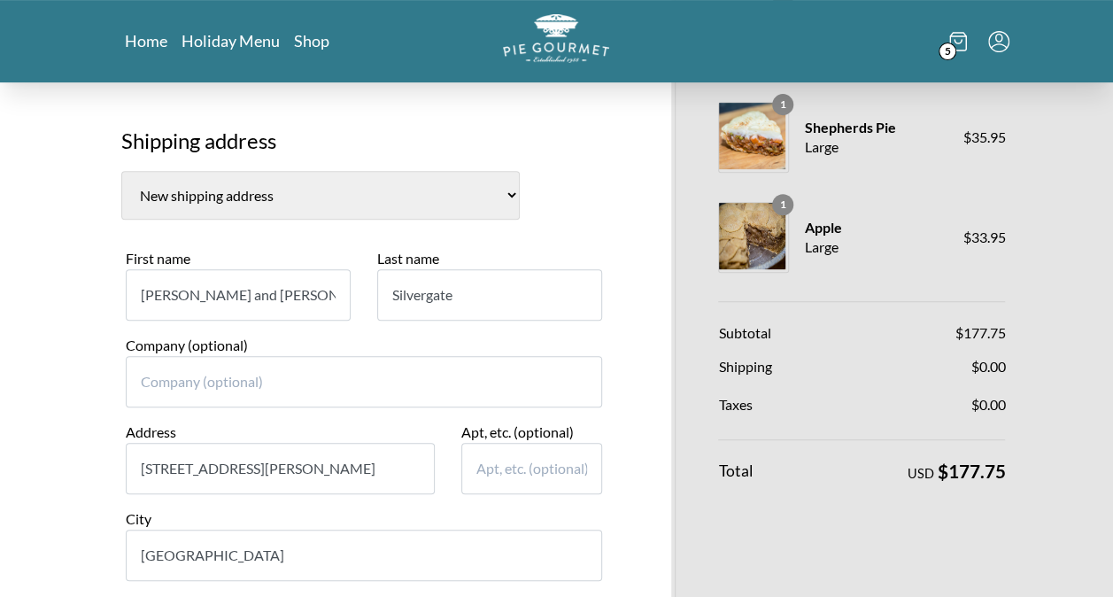
scroll to position [632, 0]
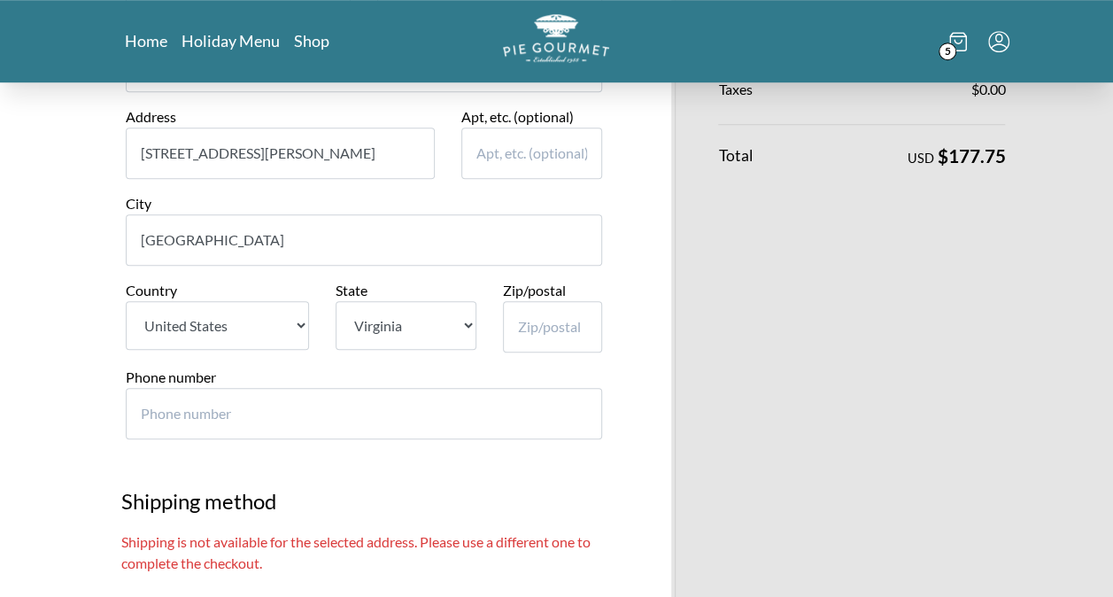
click at [571, 325] on input "Zip/postal" at bounding box center [552, 326] width 99 height 51
type input "22202"
click at [423, 409] on input "Phone number" at bounding box center [364, 413] width 477 height 51
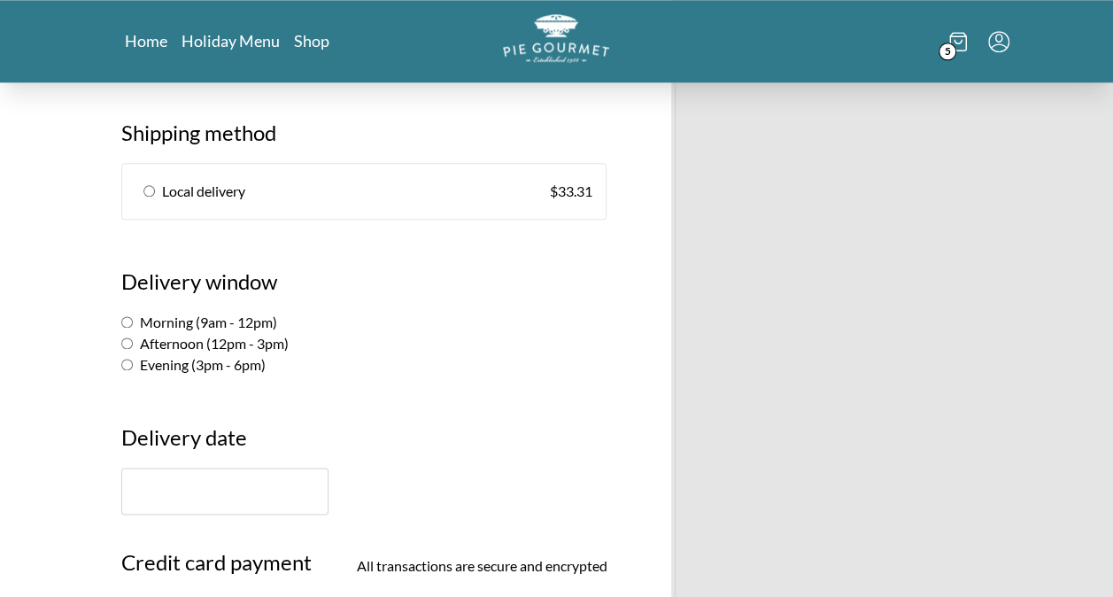
scroll to position [1086, 0]
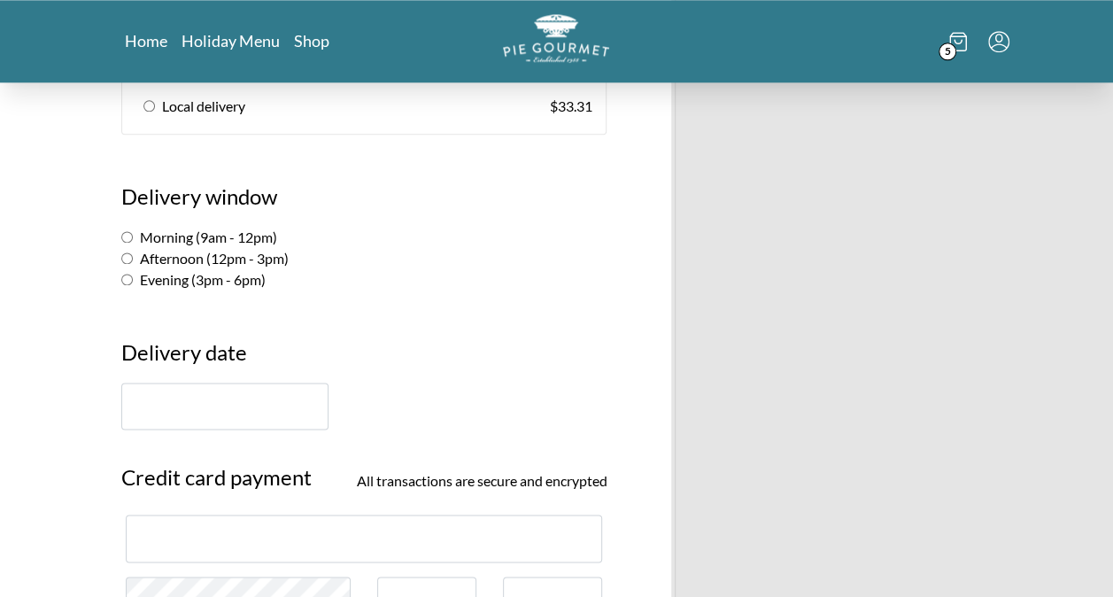
click at [149, 106] on link "Local delivery $ 33.31" at bounding box center [364, 106] width 484 height 55
radio input "true"
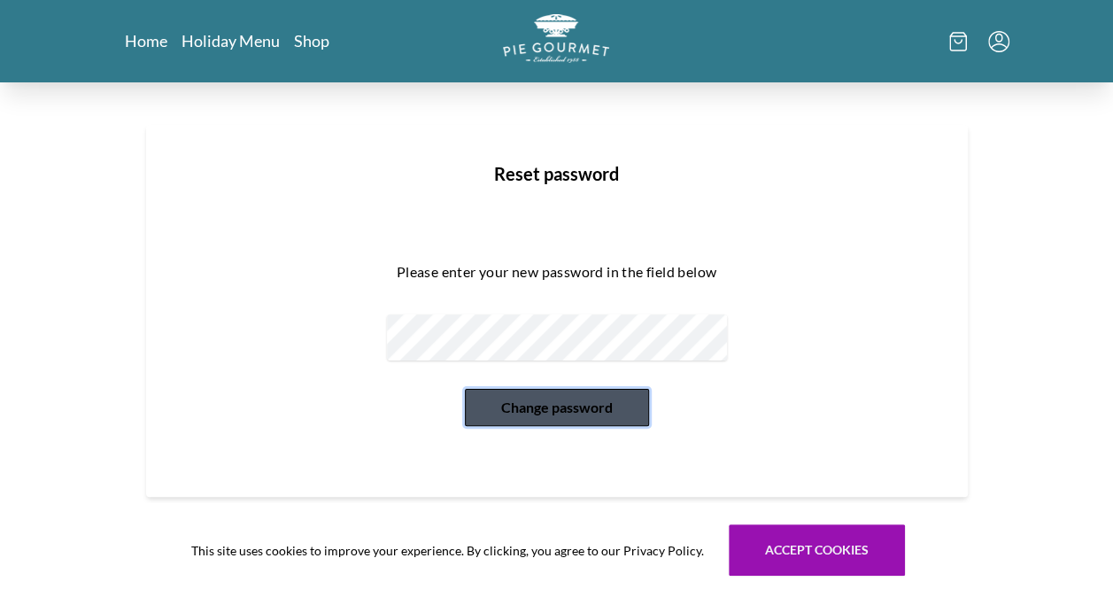
click at [552, 410] on button "Change password" at bounding box center [557, 407] width 184 height 37
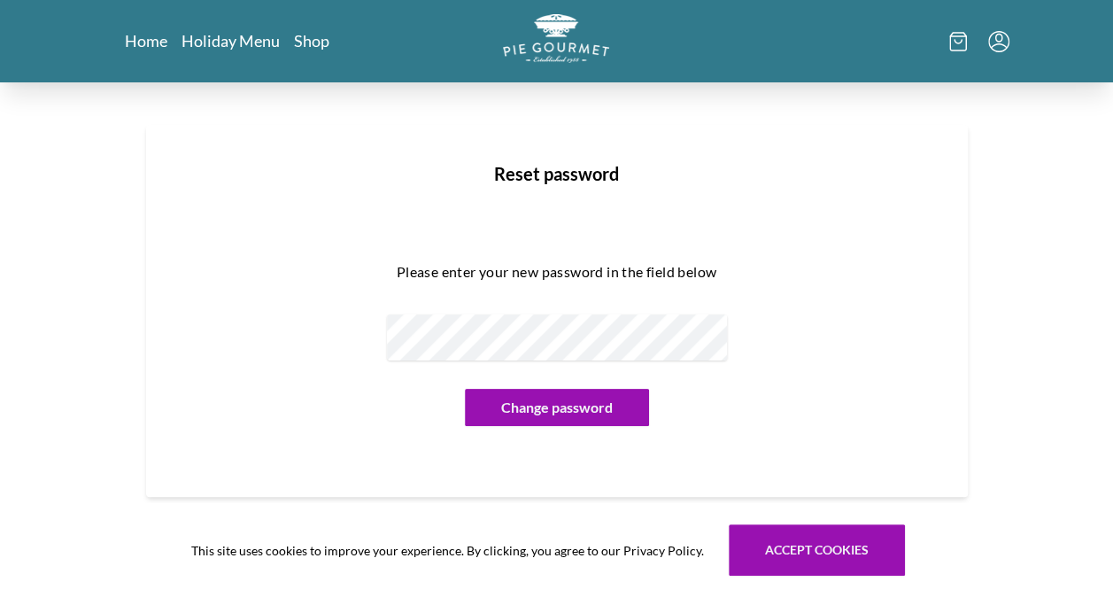
click at [1002, 38] on icon "Menu" at bounding box center [998, 41] width 21 height 21
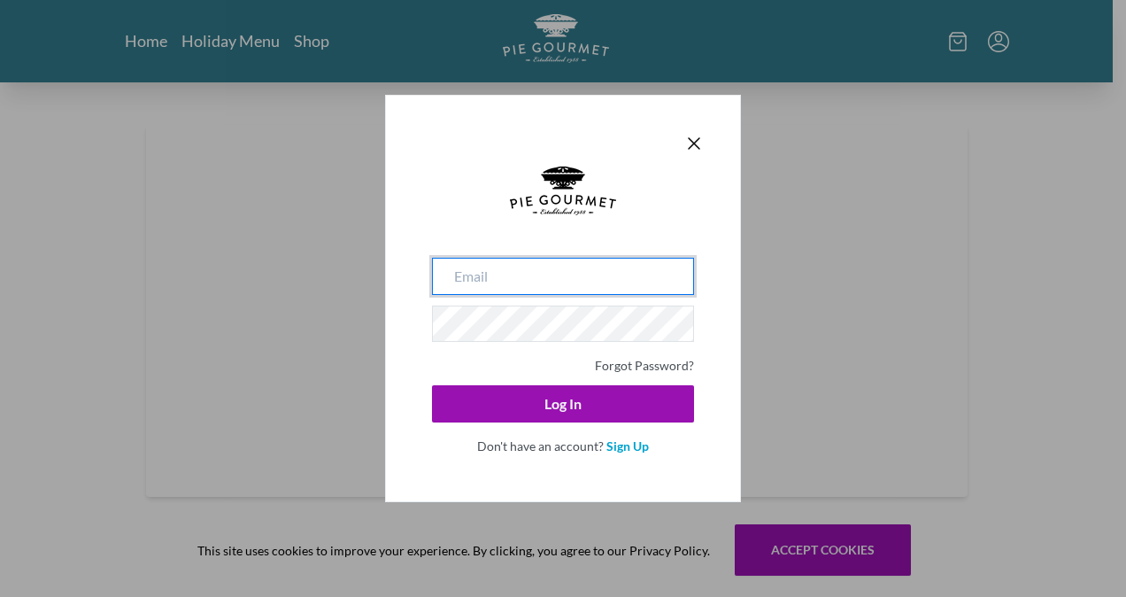
type input "robinelizabethwright@gmail.com"
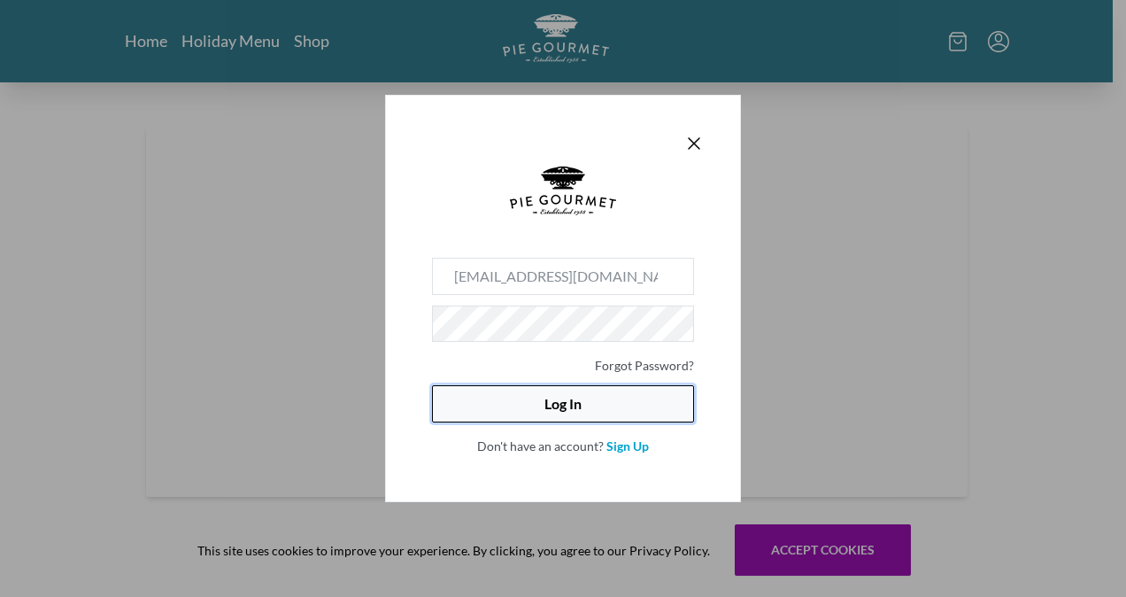
click at [604, 409] on button "Log In" at bounding box center [563, 403] width 262 height 37
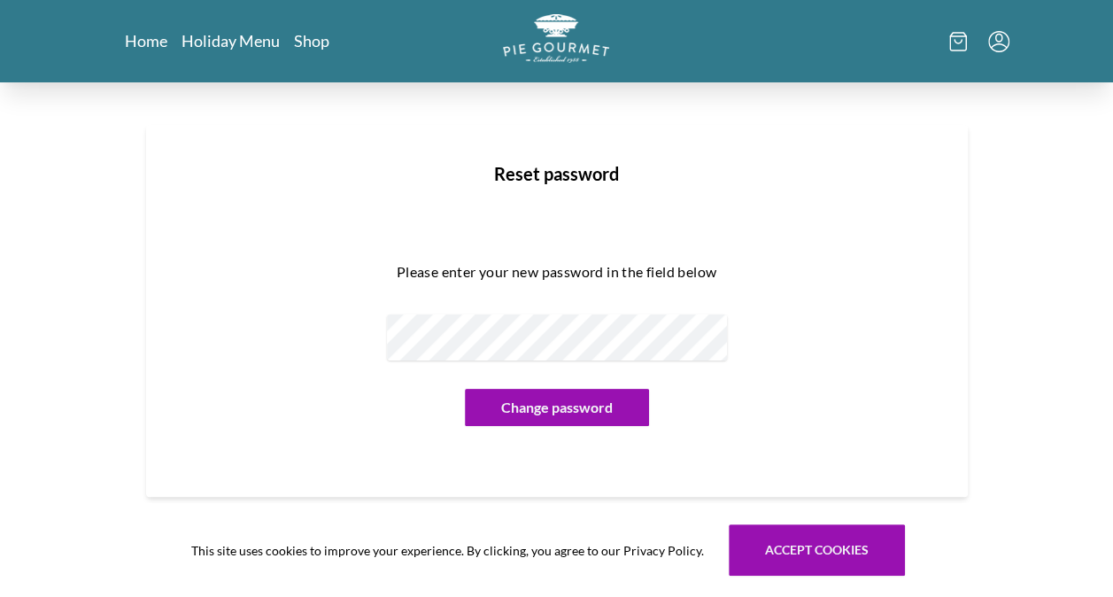
click at [576, 368] on div "Please enter your new password in the field below Change password" at bounding box center [557, 334] width 708 height 211
click at [595, 507] on div "Home Holiday Menu Shop Reset password Please enter your new password in the fie…" at bounding box center [556, 400] width 1113 height 801
click at [560, 391] on button "Change password" at bounding box center [557, 407] width 184 height 37
